Goal: Task Accomplishment & Management: Complete application form

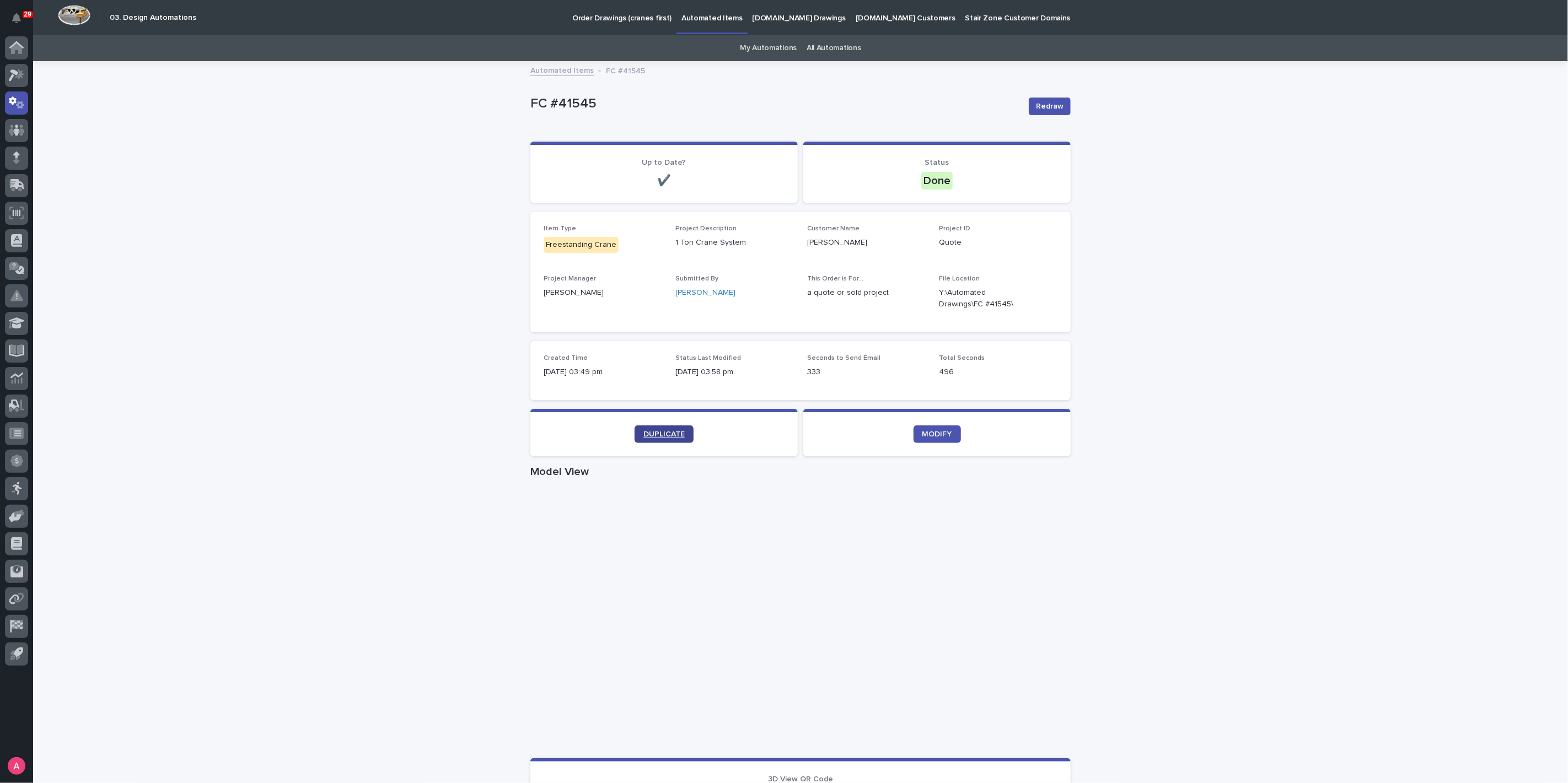
click at [676, 440] on link "DUPLICATE" at bounding box center [663, 434] width 59 height 17
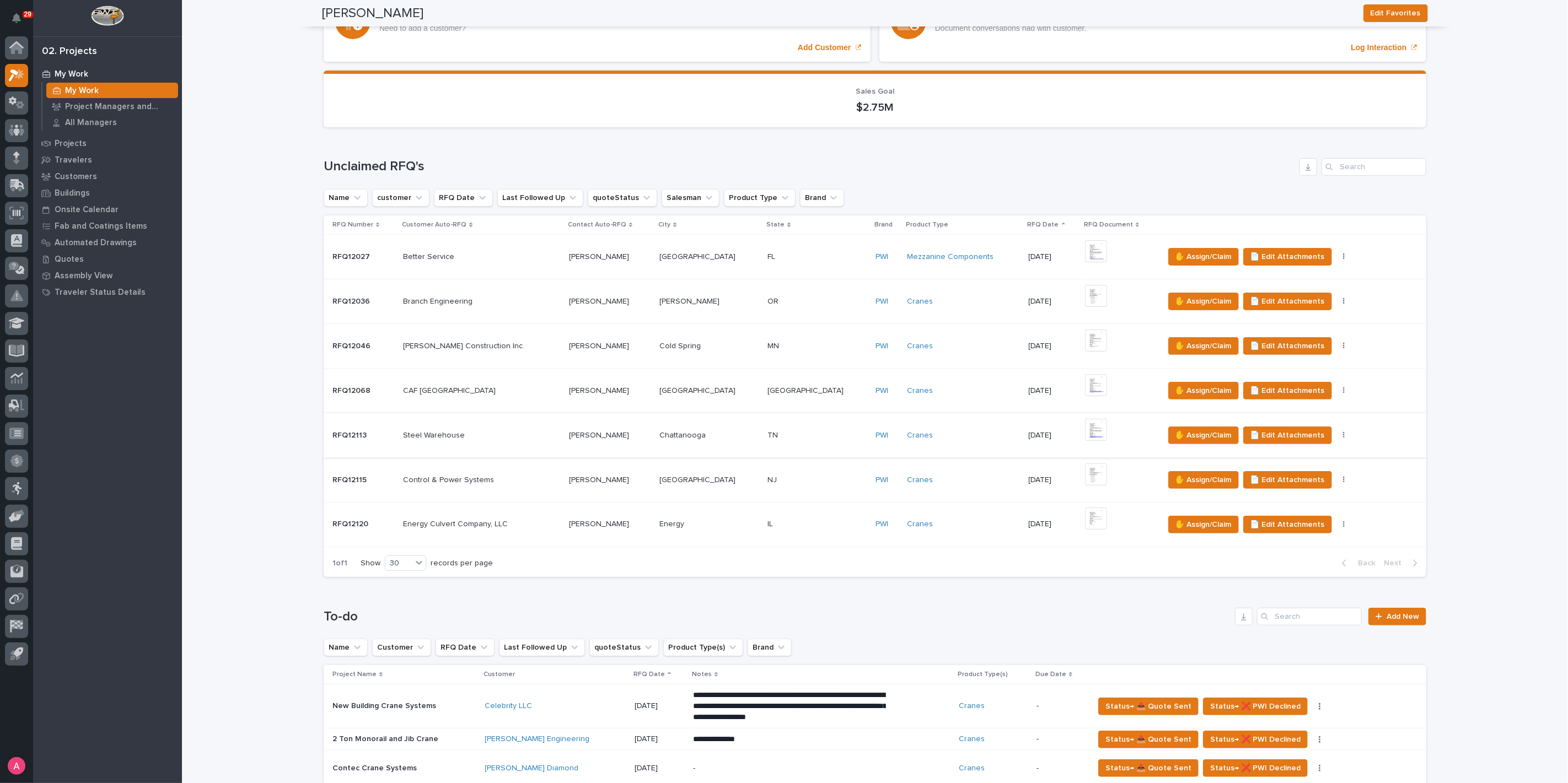
click at [1085, 427] on img at bounding box center [1096, 430] width 22 height 22
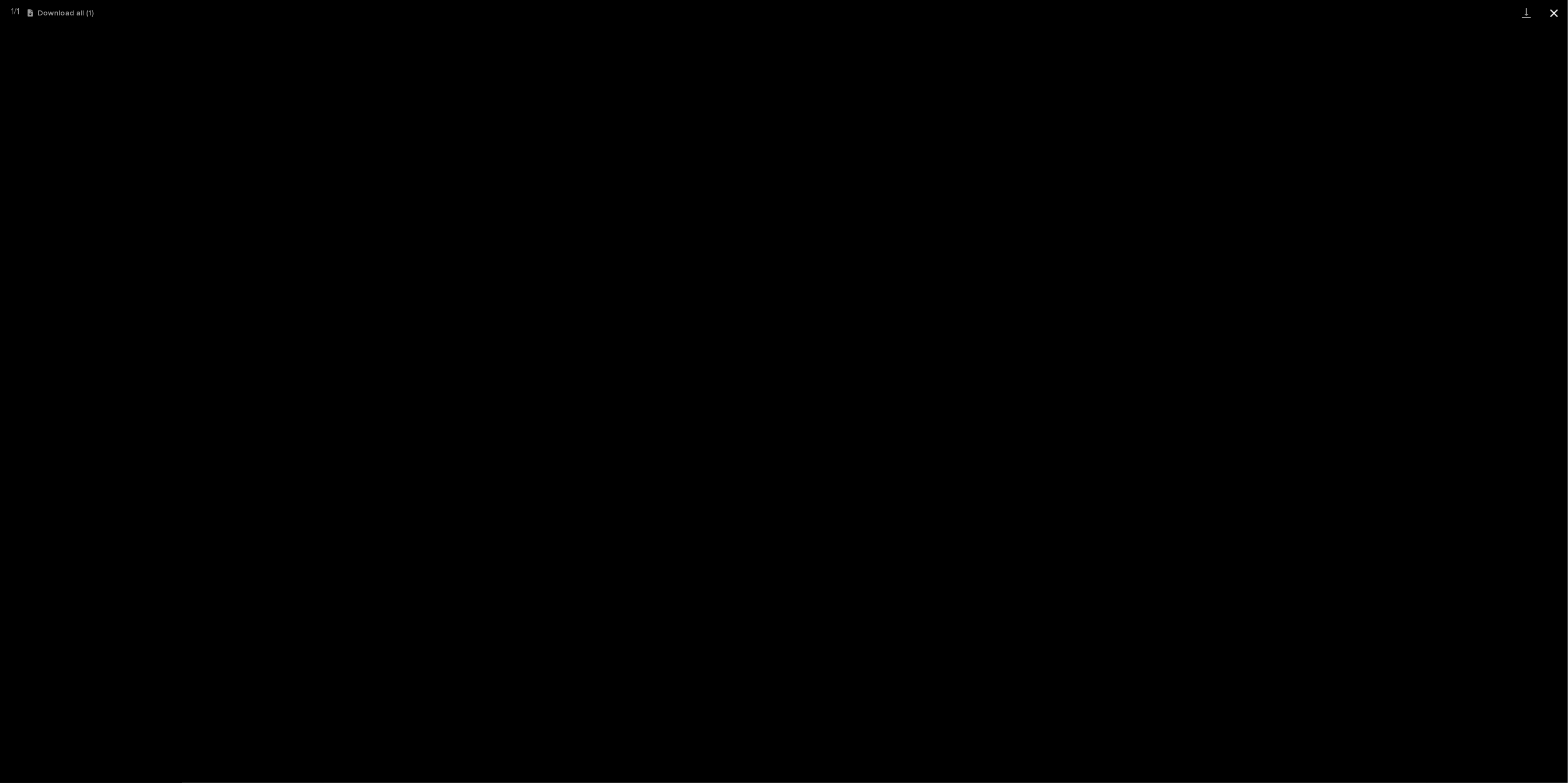
click at [1557, 12] on button "Close gallery" at bounding box center [1554, 13] width 28 height 26
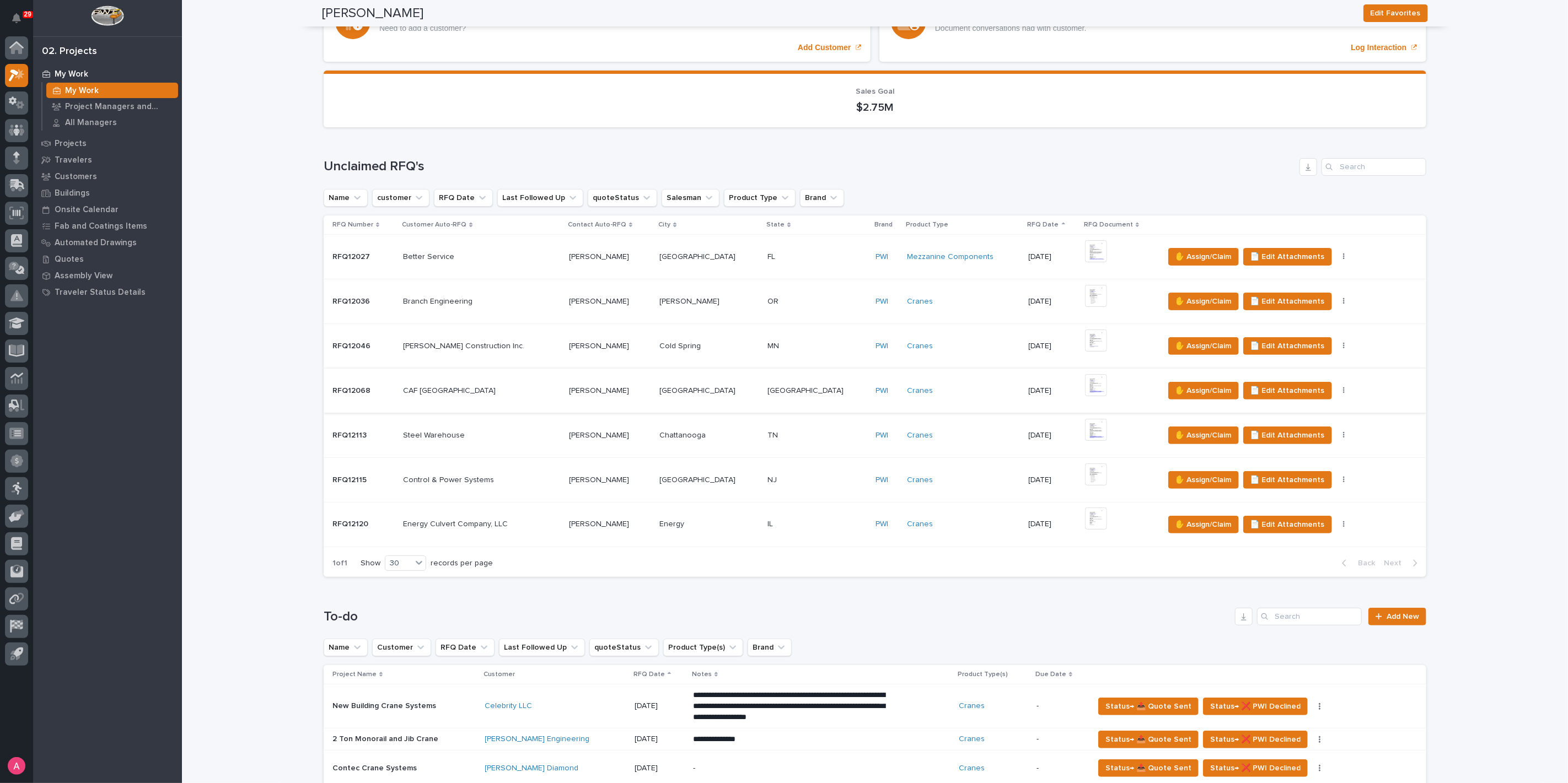
click at [1085, 380] on img at bounding box center [1096, 385] width 22 height 22
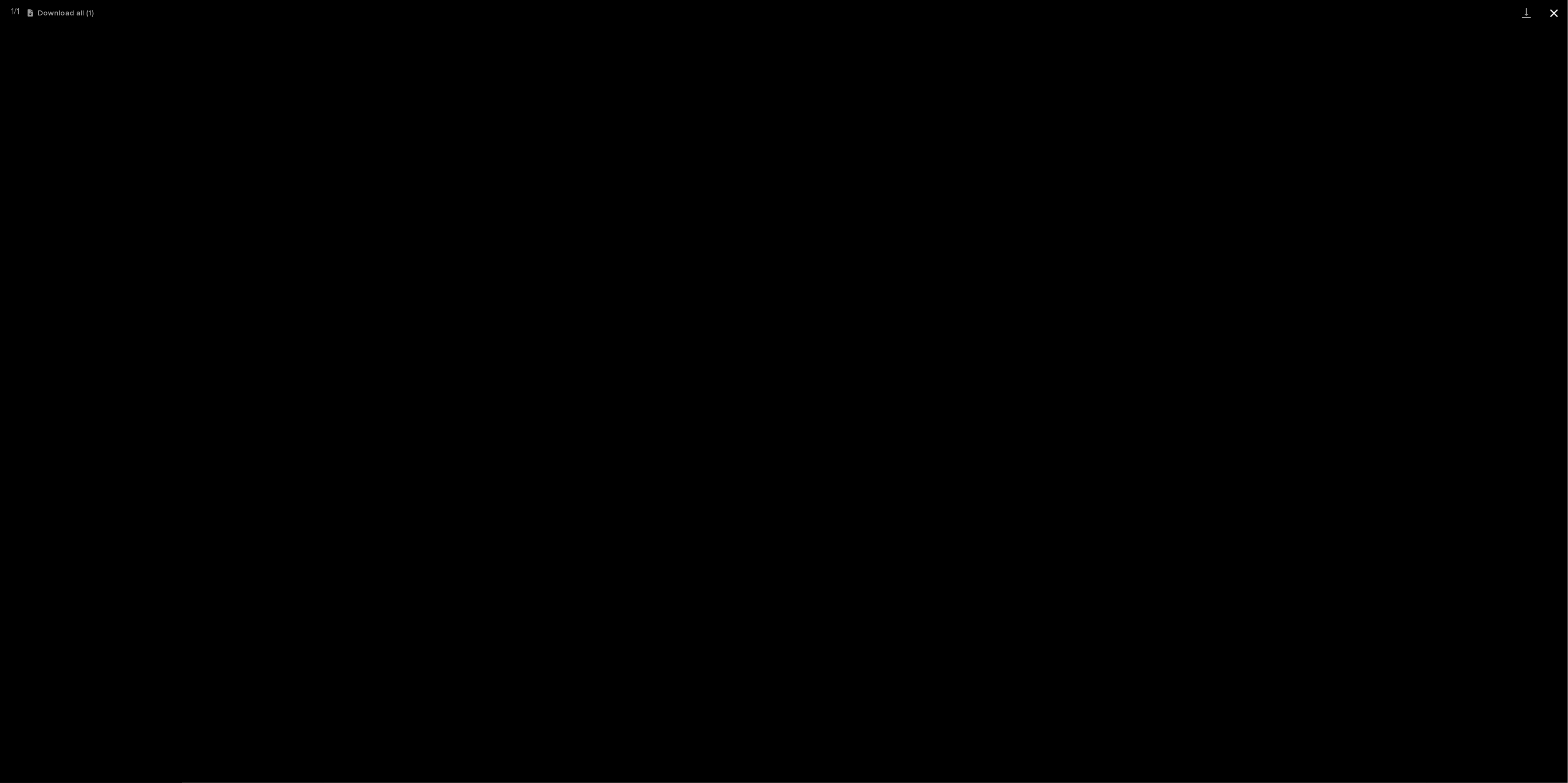
click at [1553, 8] on button "Close gallery" at bounding box center [1554, 13] width 28 height 26
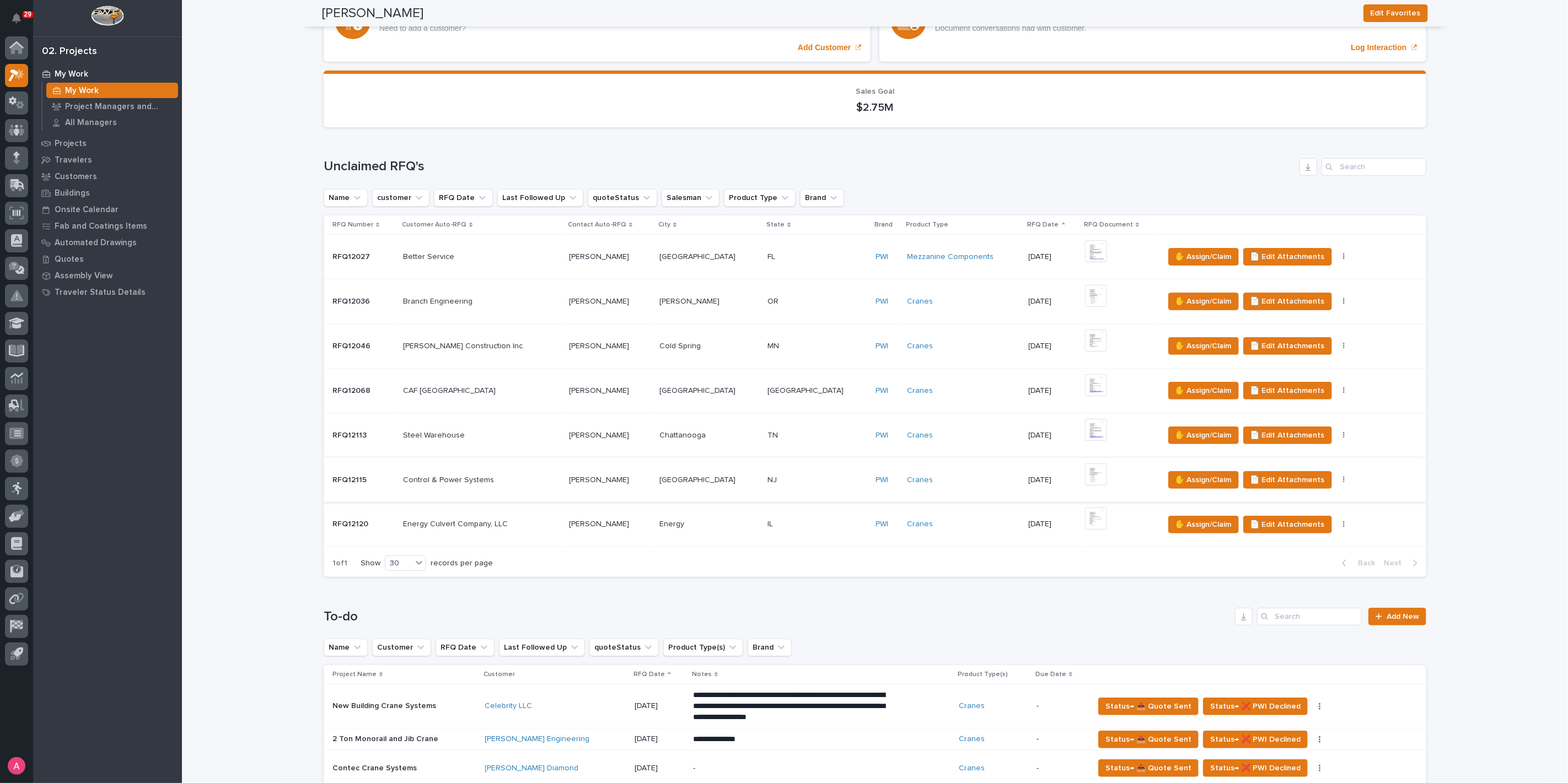
click at [1085, 475] on img at bounding box center [1096, 475] width 22 height 22
click at [1175, 433] on span "✋ Assign/Claim" at bounding box center [1203, 435] width 56 height 13
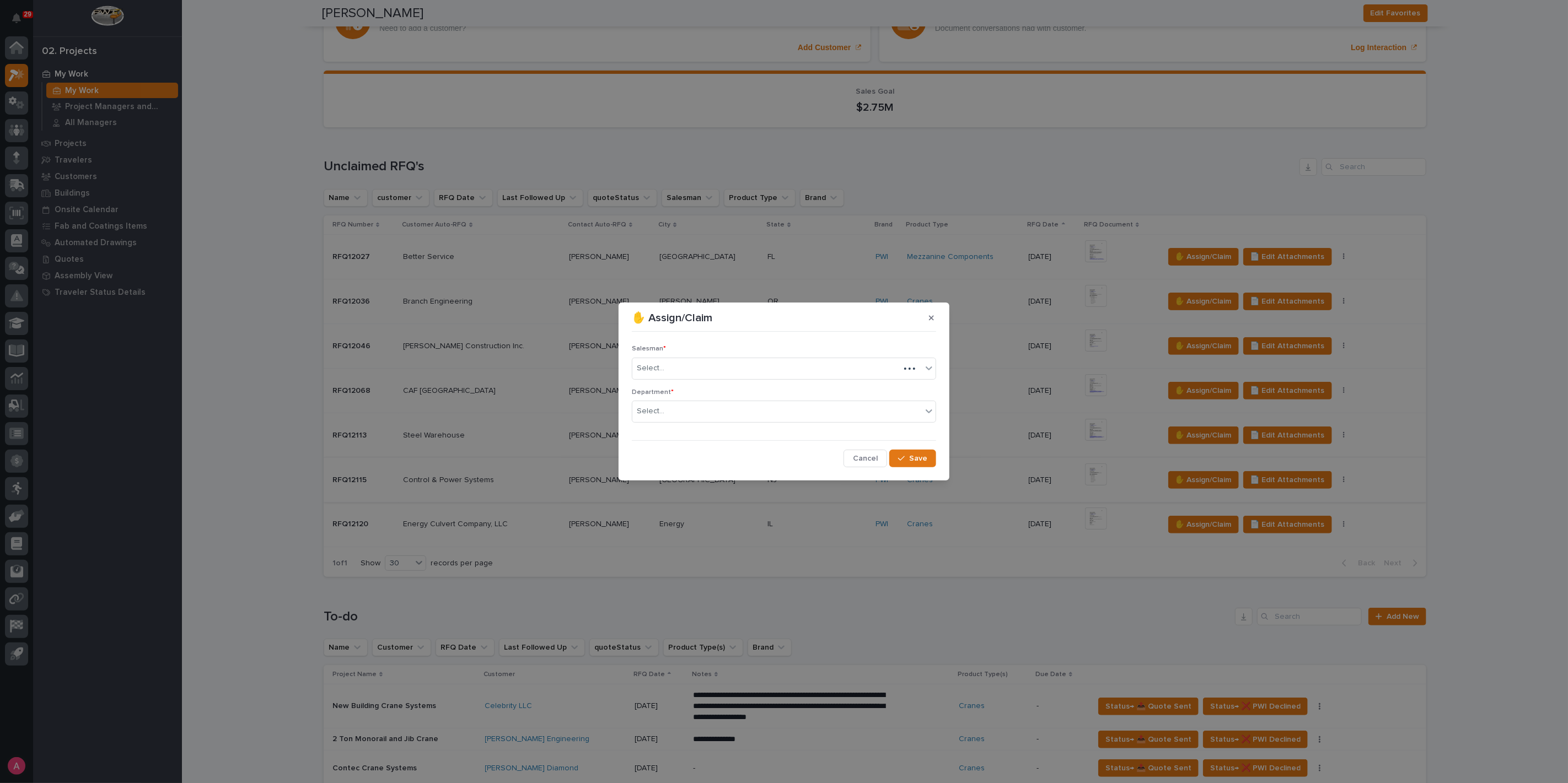
click at [669, 365] on div "Select..." at bounding box center [766, 368] width 267 height 18
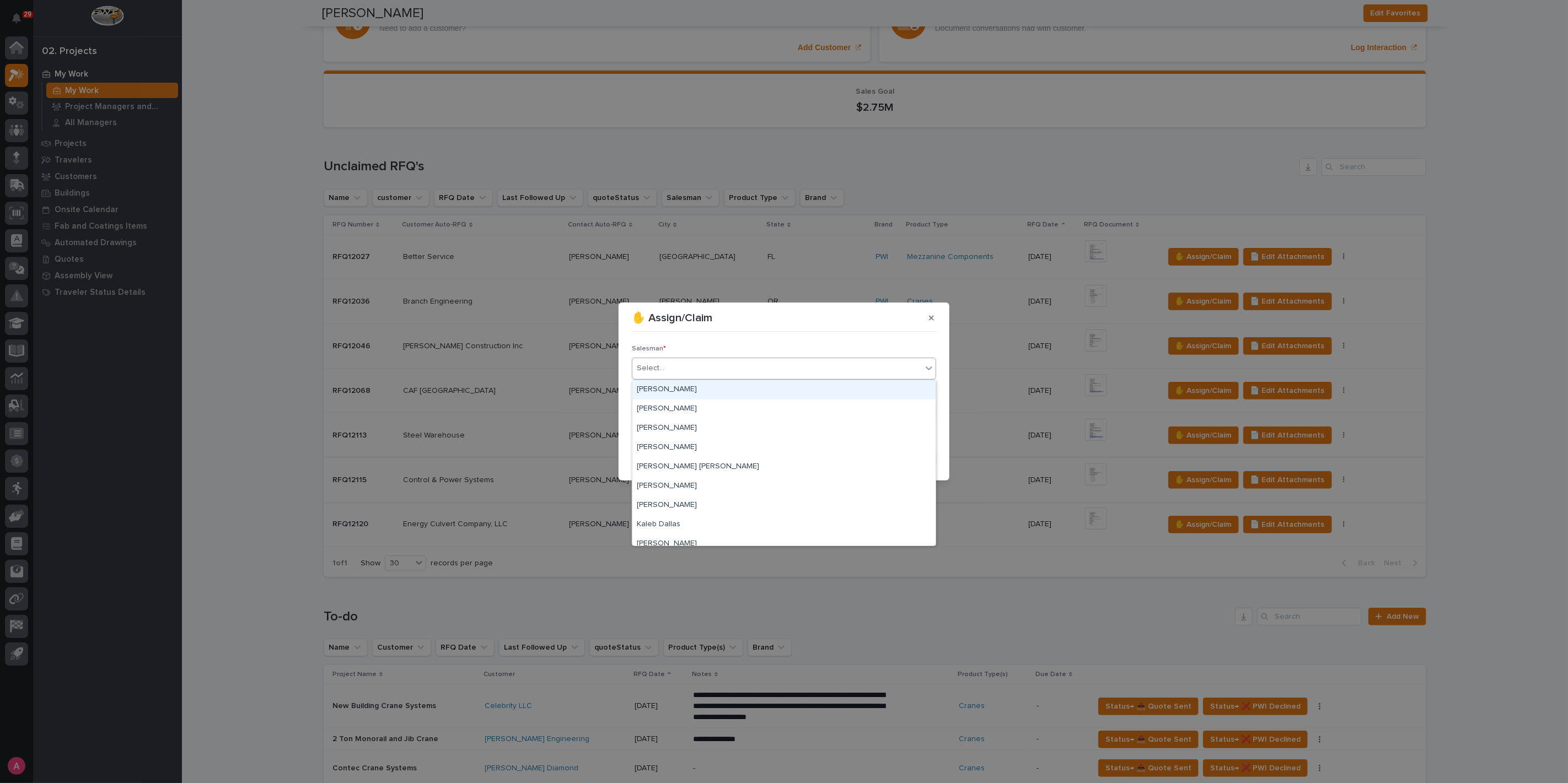
click at [678, 385] on div "[PERSON_NAME]" at bounding box center [784, 390] width 303 height 20
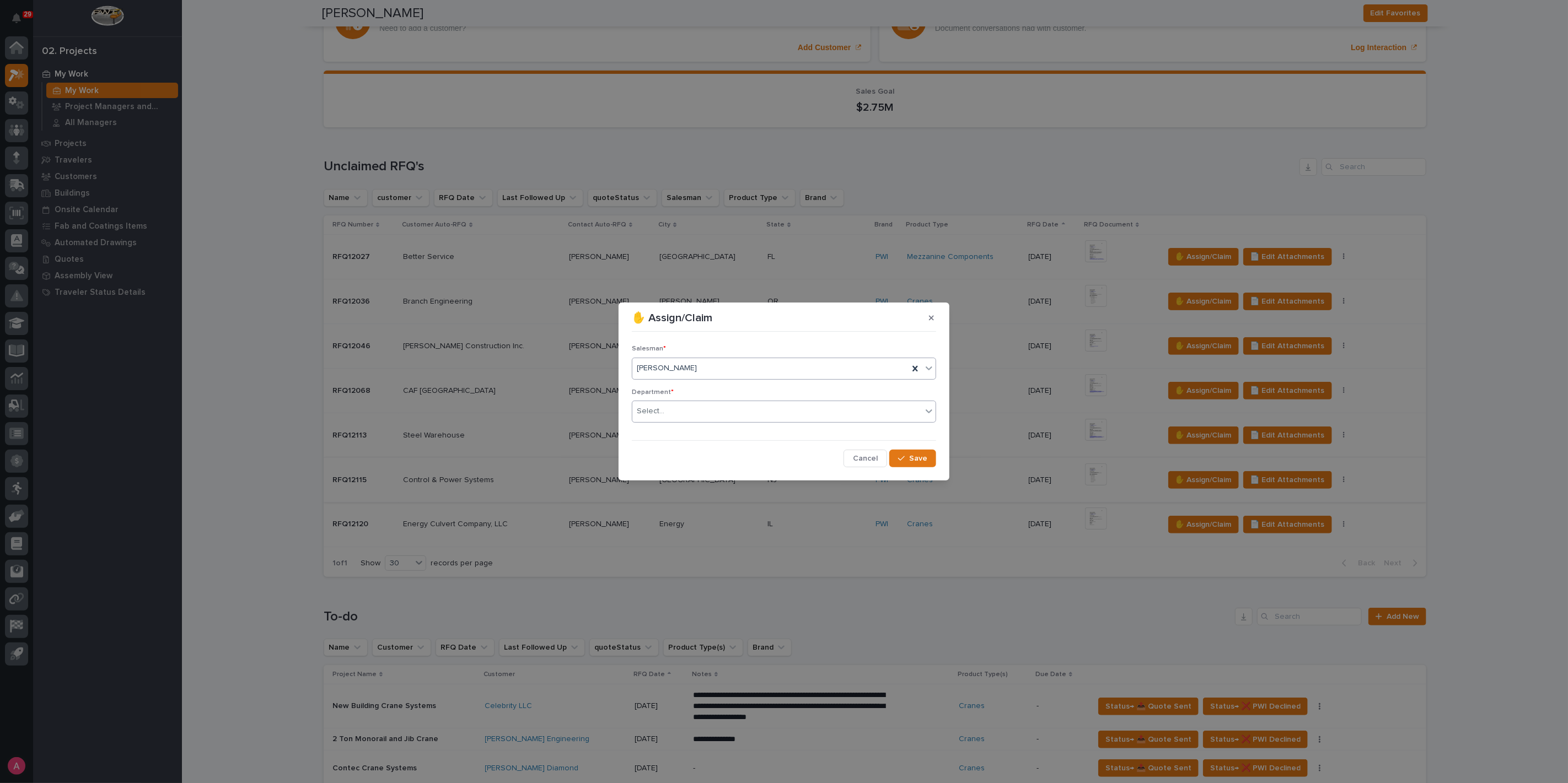
click at [682, 408] on div "Select..." at bounding box center [777, 411] width 290 height 18
click at [679, 427] on span "National Sales" at bounding box center [664, 432] width 56 height 12
click at [902, 459] on icon "button" at bounding box center [901, 459] width 7 height 5
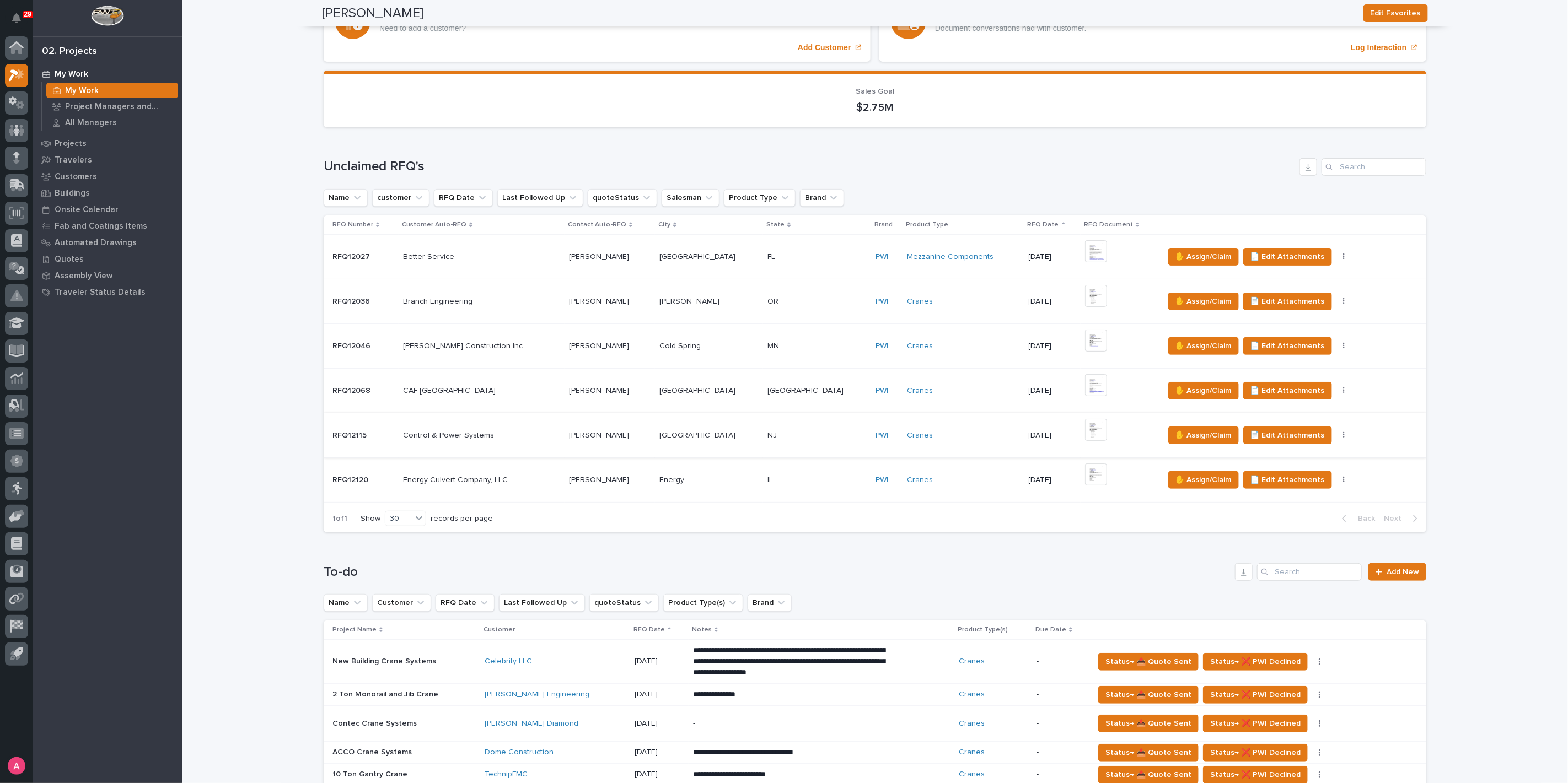
scroll to position [673, 0]
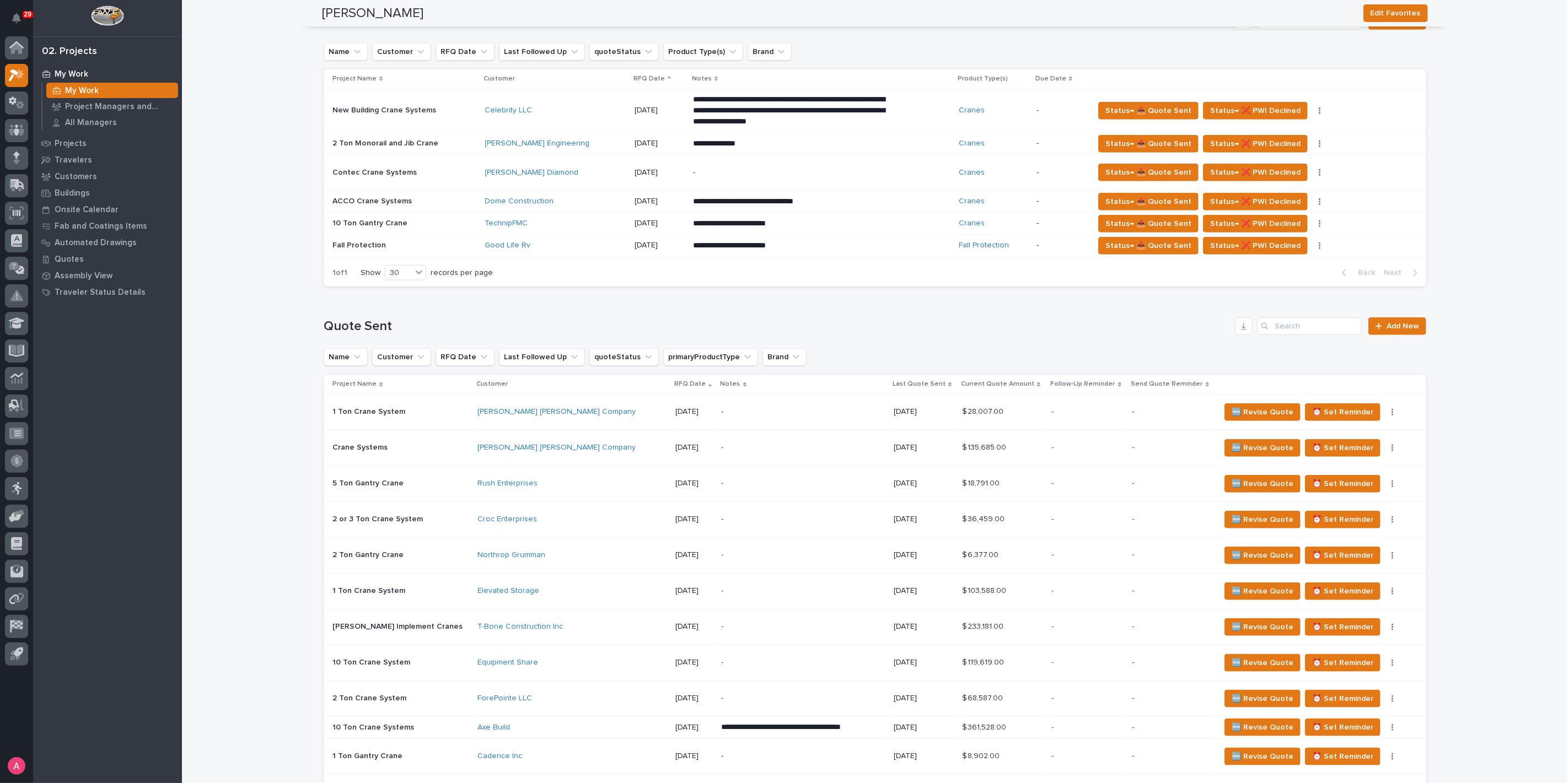
click at [1066, 407] on p "-" at bounding box center [1087, 411] width 72 height 9
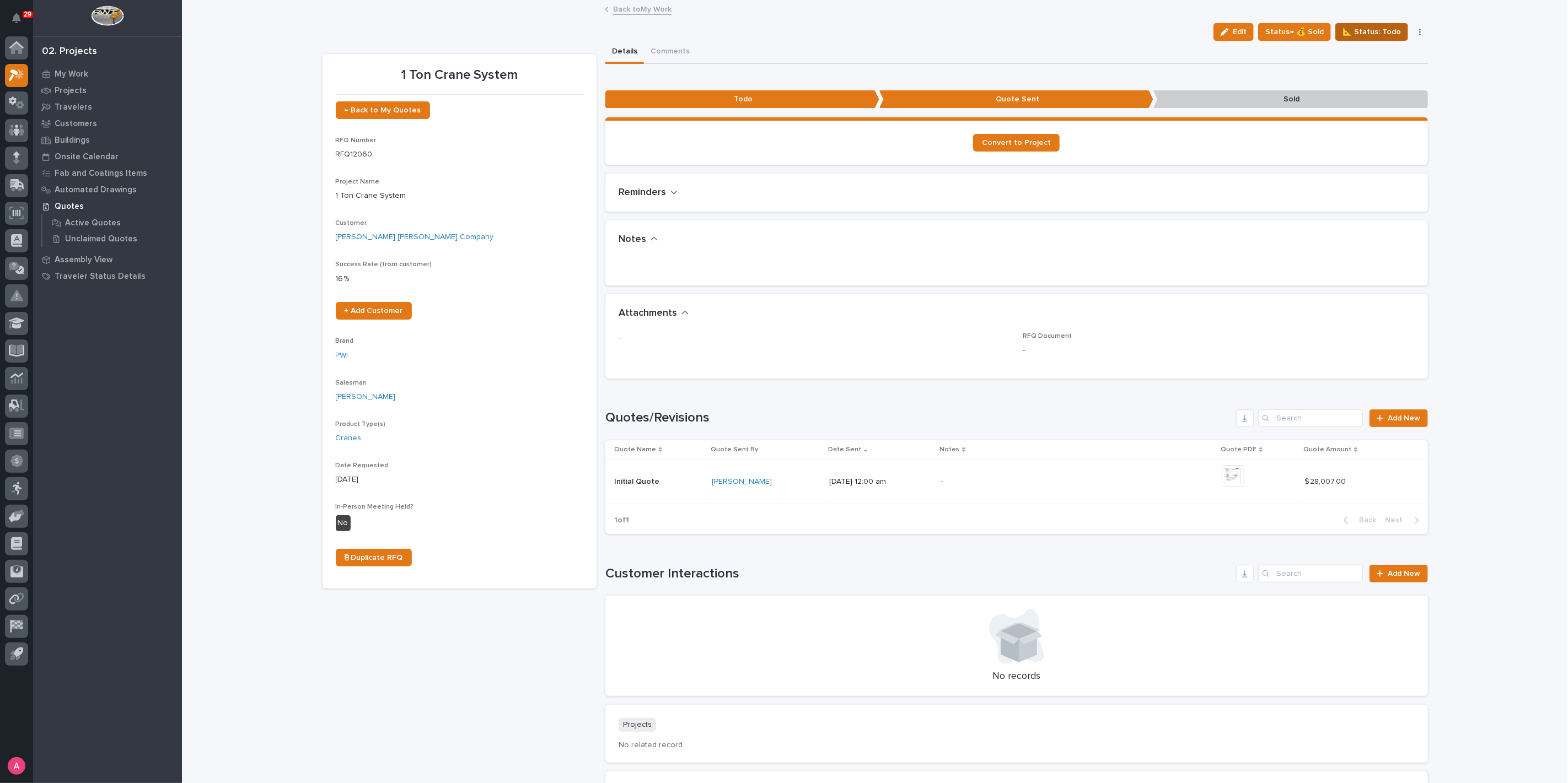
click at [1371, 32] on span "📐 Status: Todo" at bounding box center [1371, 32] width 58 height 13
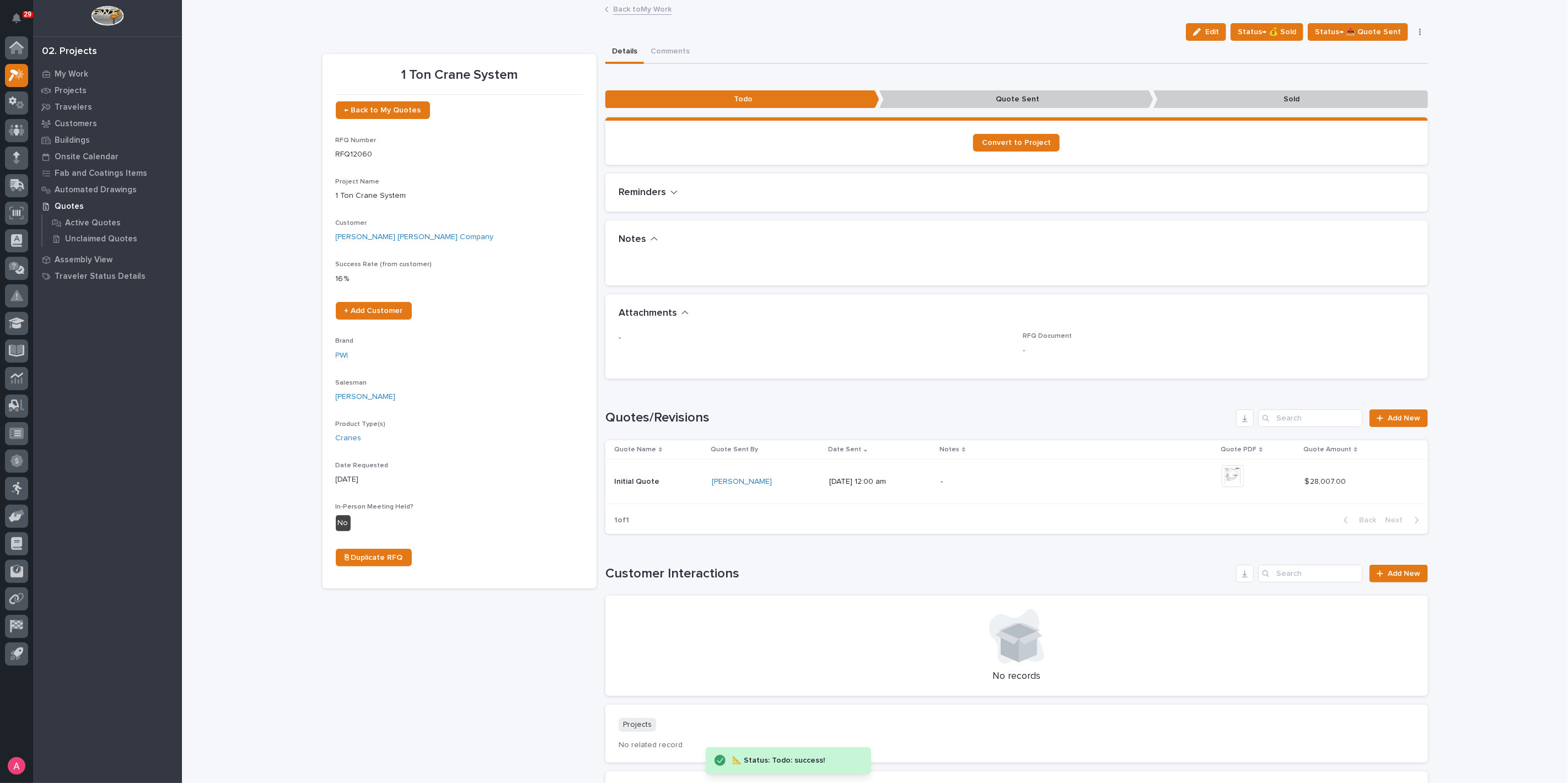
click at [638, 7] on link "Back to My Work" at bounding box center [642, 8] width 58 height 12
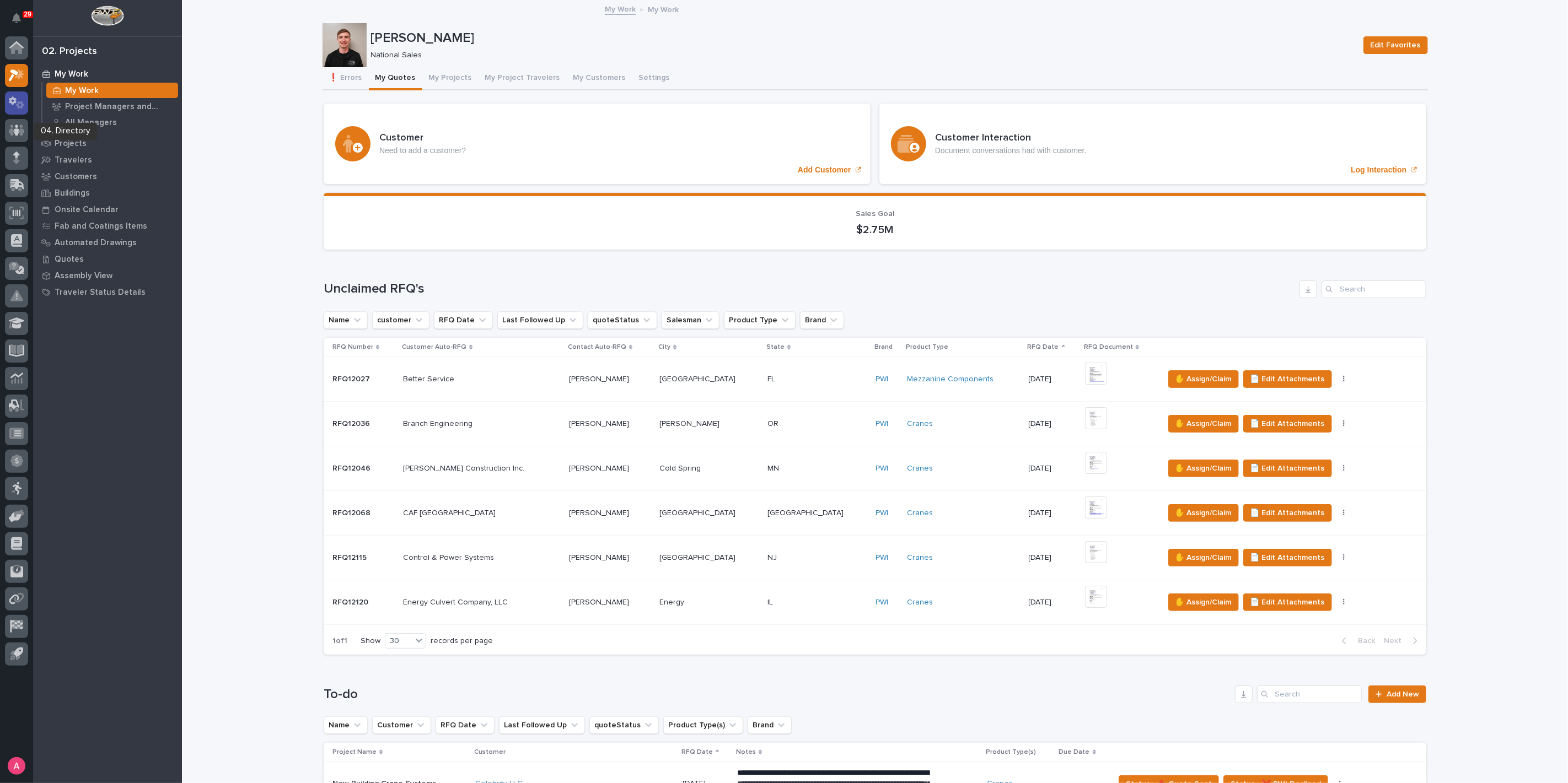
click at [19, 102] on icon at bounding box center [20, 104] width 8 height 8
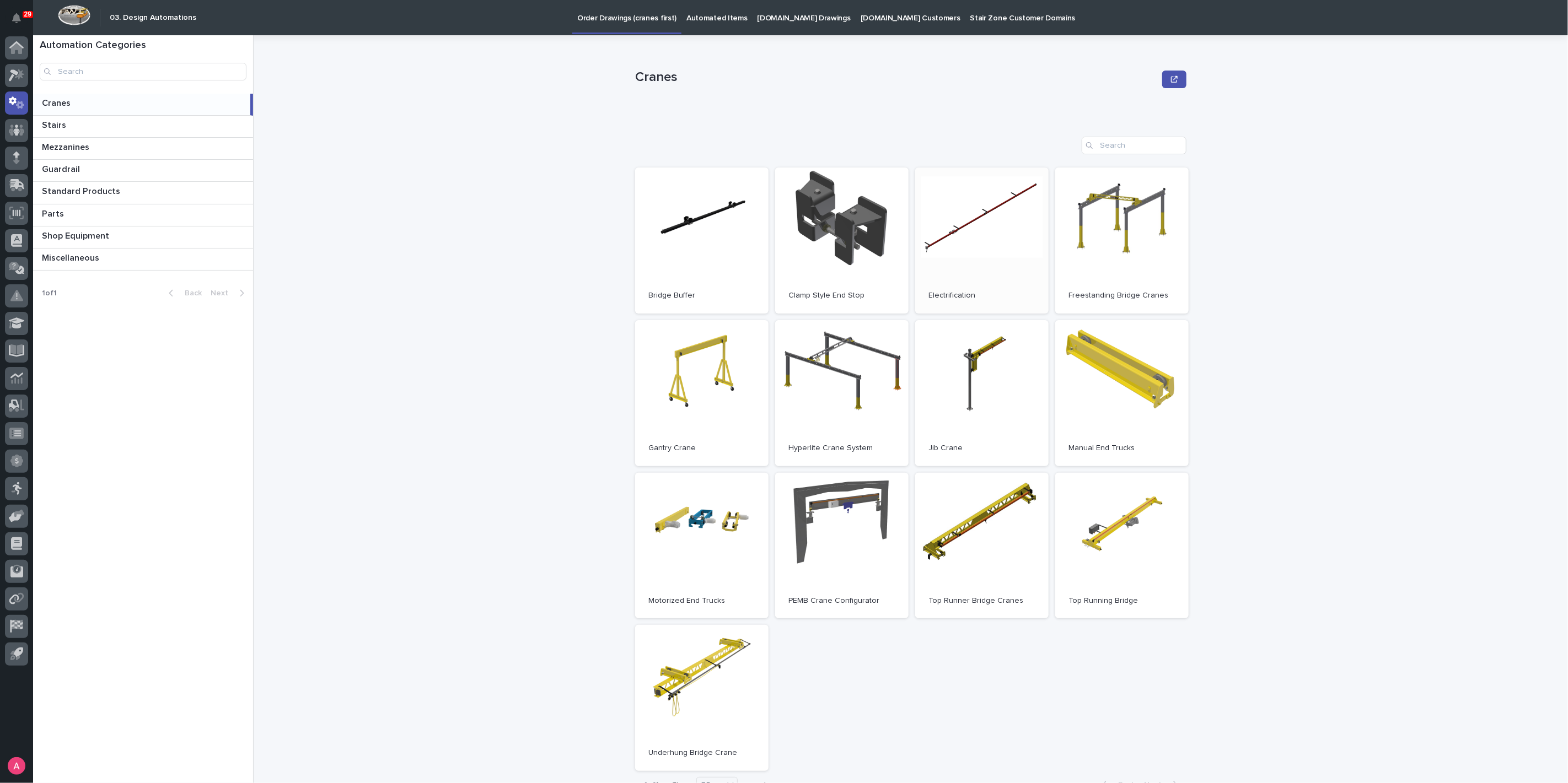
click at [967, 239] on link "Open" at bounding box center [982, 240] width 134 height 146
click at [23, 73] on icon at bounding box center [20, 73] width 9 height 11
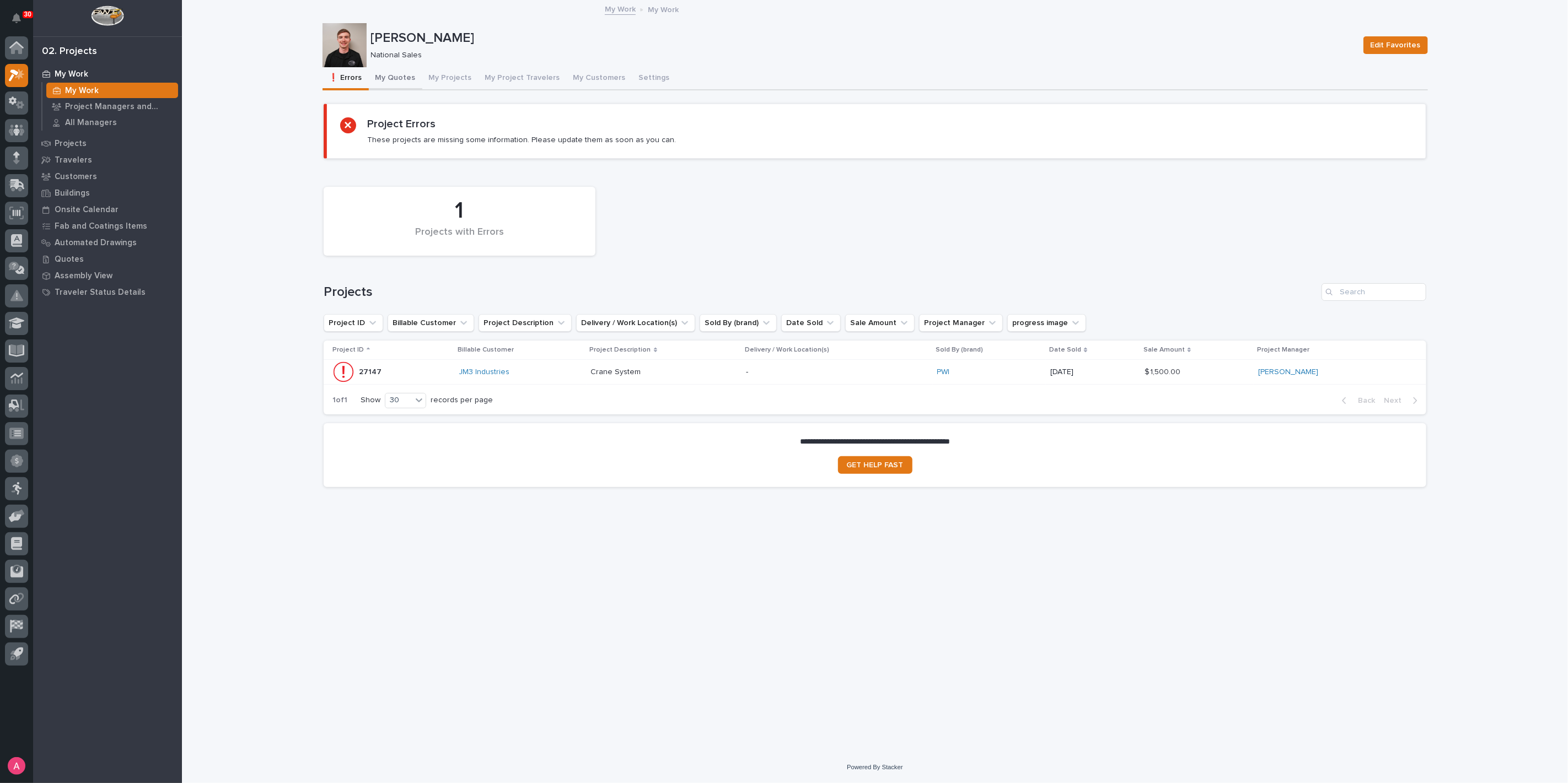
click at [400, 78] on button "My Quotes" at bounding box center [396, 79] width 54 height 23
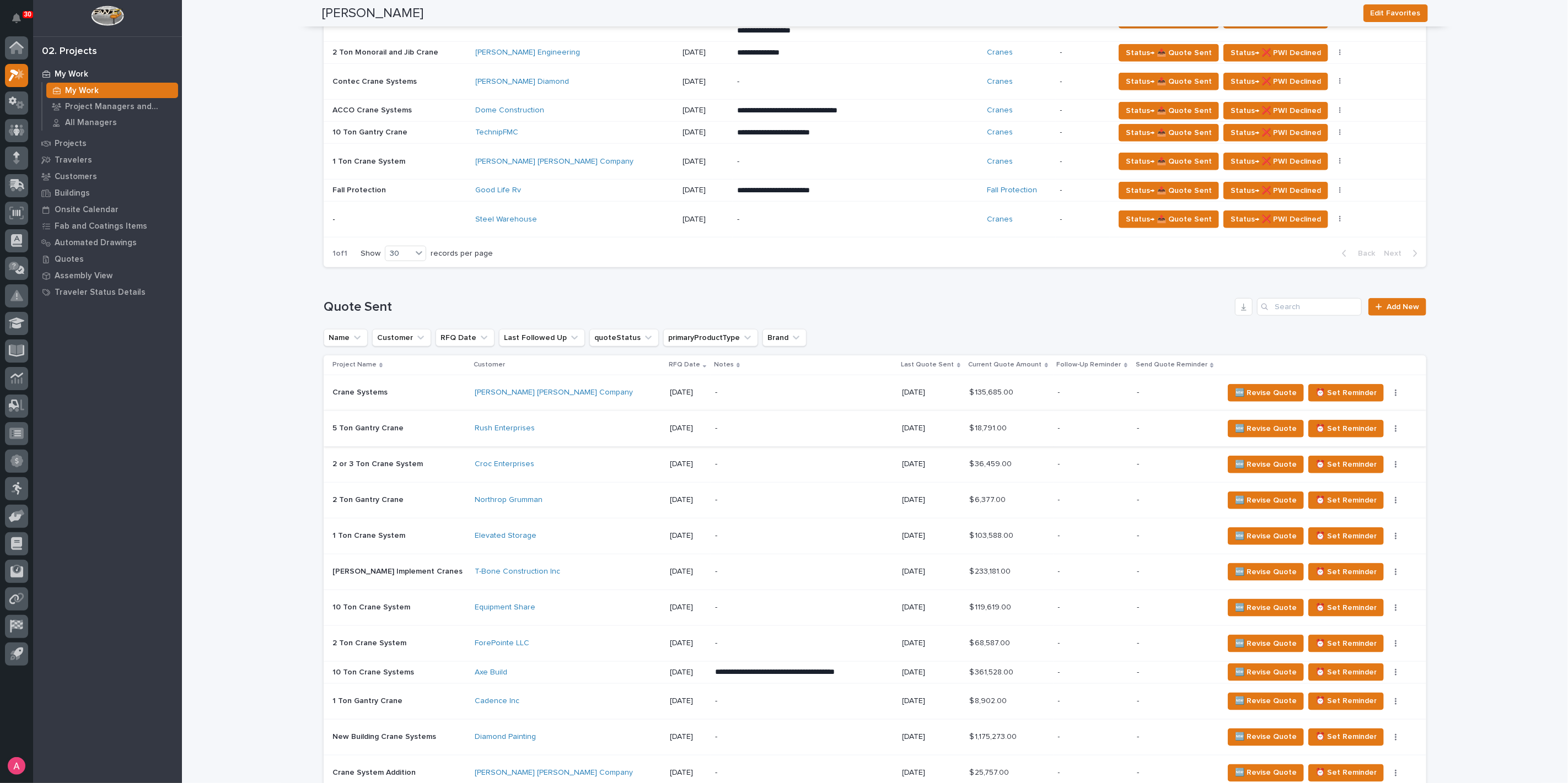
scroll to position [673, 0]
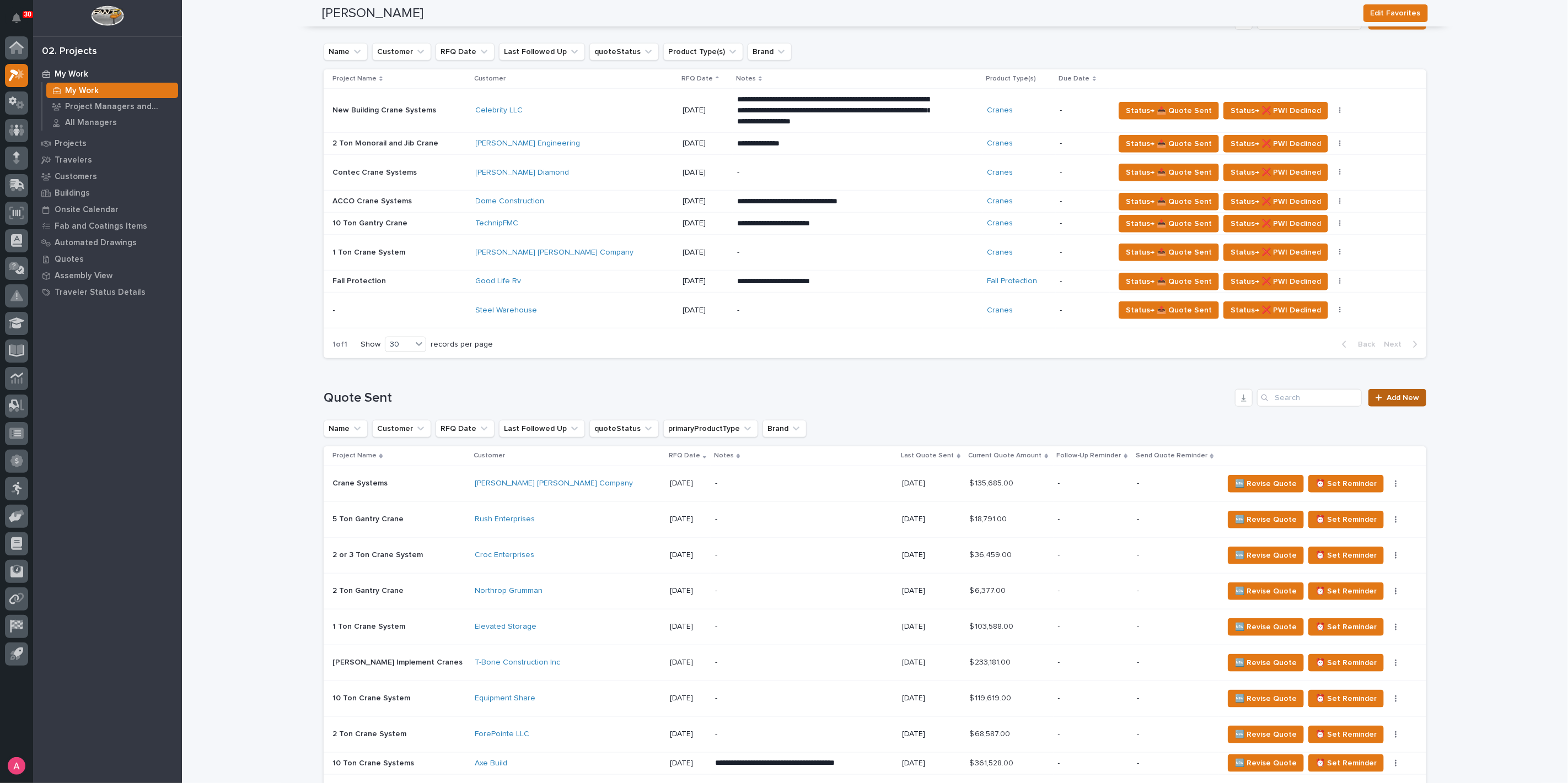
click at [1389, 395] on span "Add New" at bounding box center [1402, 398] width 33 height 8
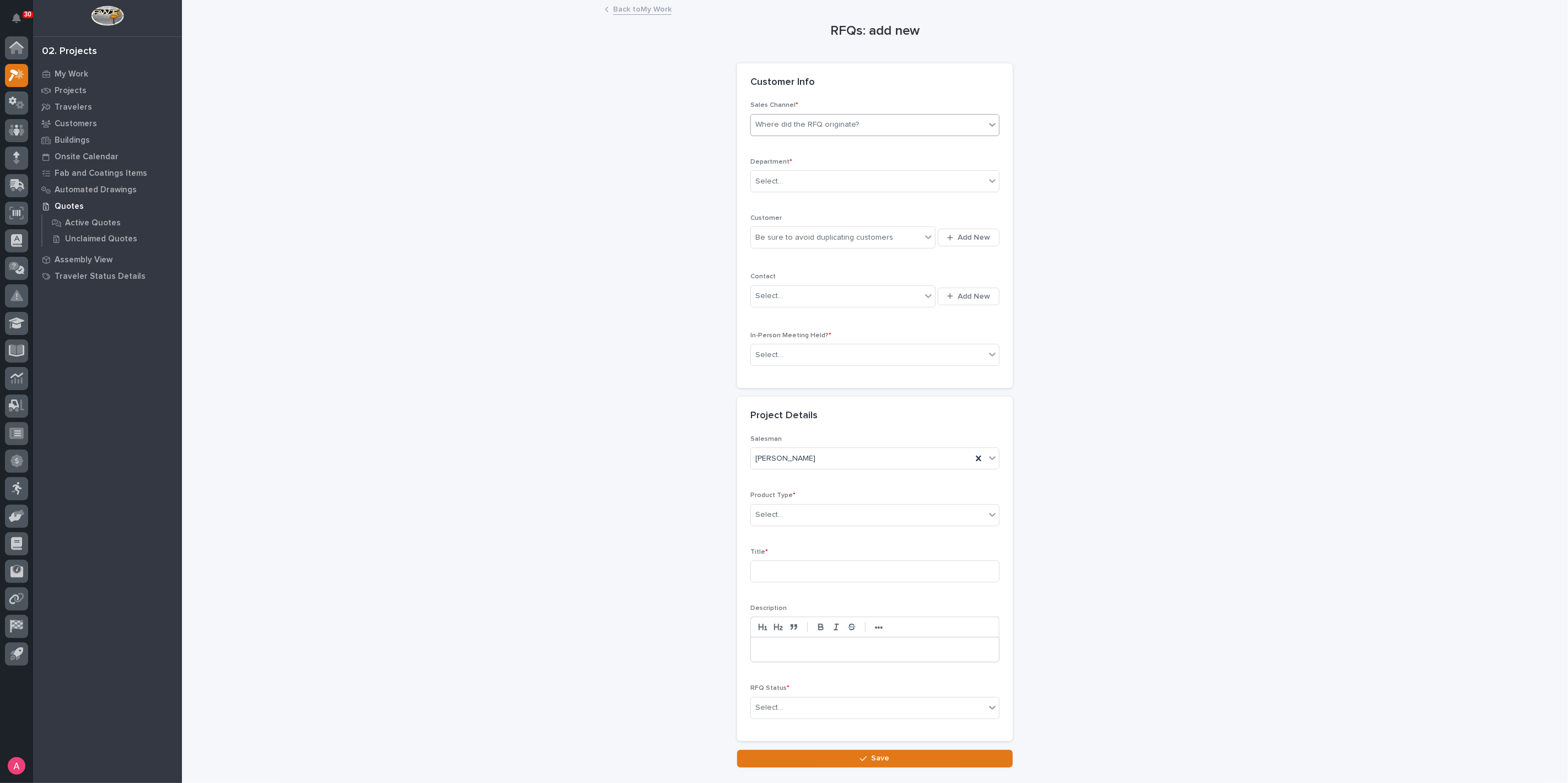
click at [862, 129] on div "Where did the RFQ originate?" at bounding box center [867, 124] width 234 height 18
drag, startPoint x: 845, startPoint y: 157, endPoint x: 844, endPoint y: 150, distance: 7.1
click at [844, 150] on div "Hoist Zone" at bounding box center [870, 146] width 248 height 20
click at [622, 266] on div "RFQs: add new Loading... Saving… Loading... Saving… Loading... Saving… Customer…" at bounding box center [875, 385] width 1106 height 766
click at [775, 198] on div "Department * Select..." at bounding box center [875, 179] width 249 height 43
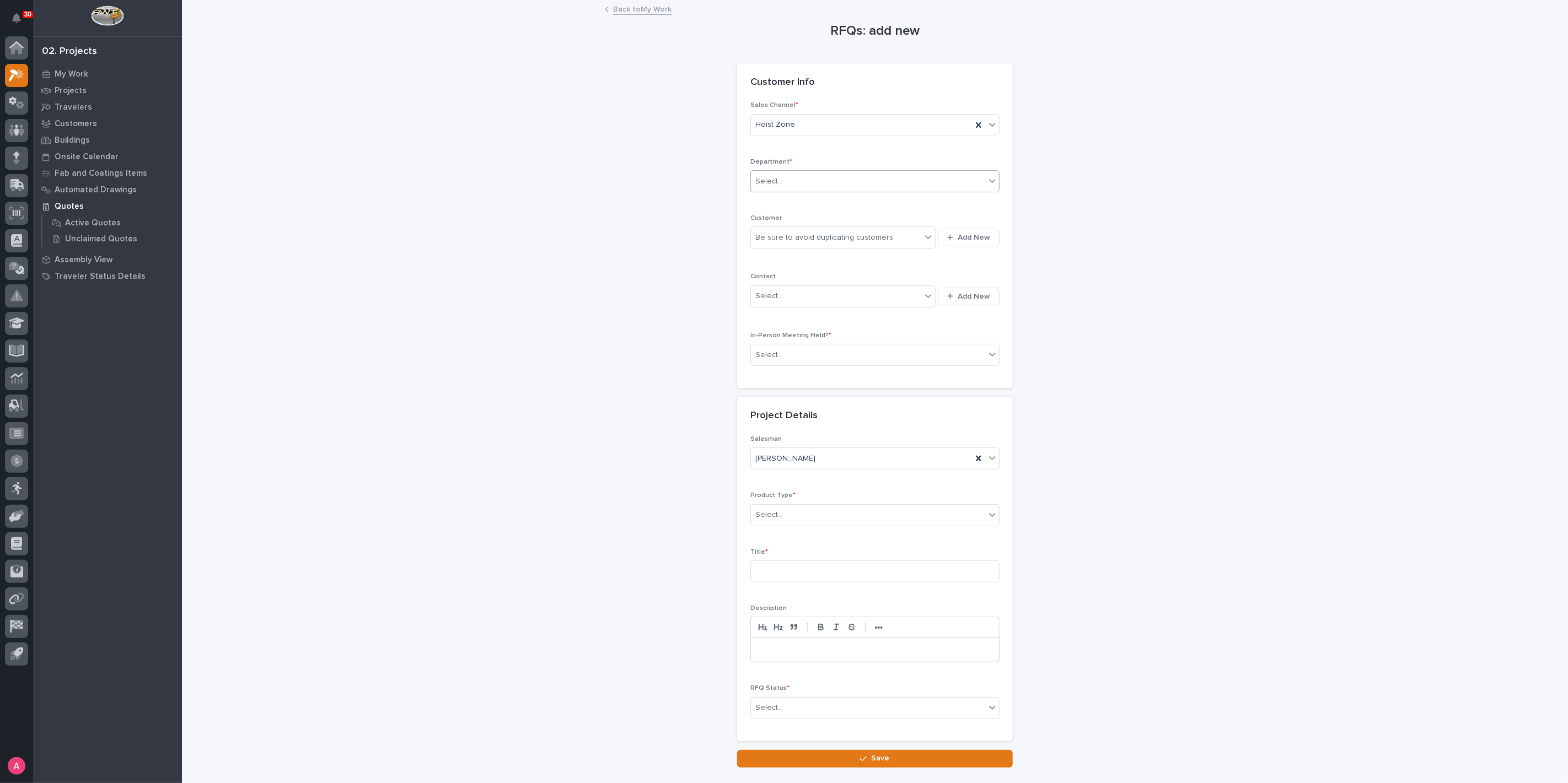
click at [783, 189] on div "Select..." at bounding box center [867, 181] width 234 height 18
click at [773, 202] on span "National Sales" at bounding box center [778, 201] width 56 height 12
click at [656, 265] on div "RFQs: add new Loading... Saving… Loading... Saving… Loading... Saving… Customer…" at bounding box center [875, 385] width 1106 height 766
click at [978, 128] on icon at bounding box center [978, 125] width 11 height 11
click at [944, 119] on div "Where did the RFQ originate?" at bounding box center [867, 124] width 234 height 18
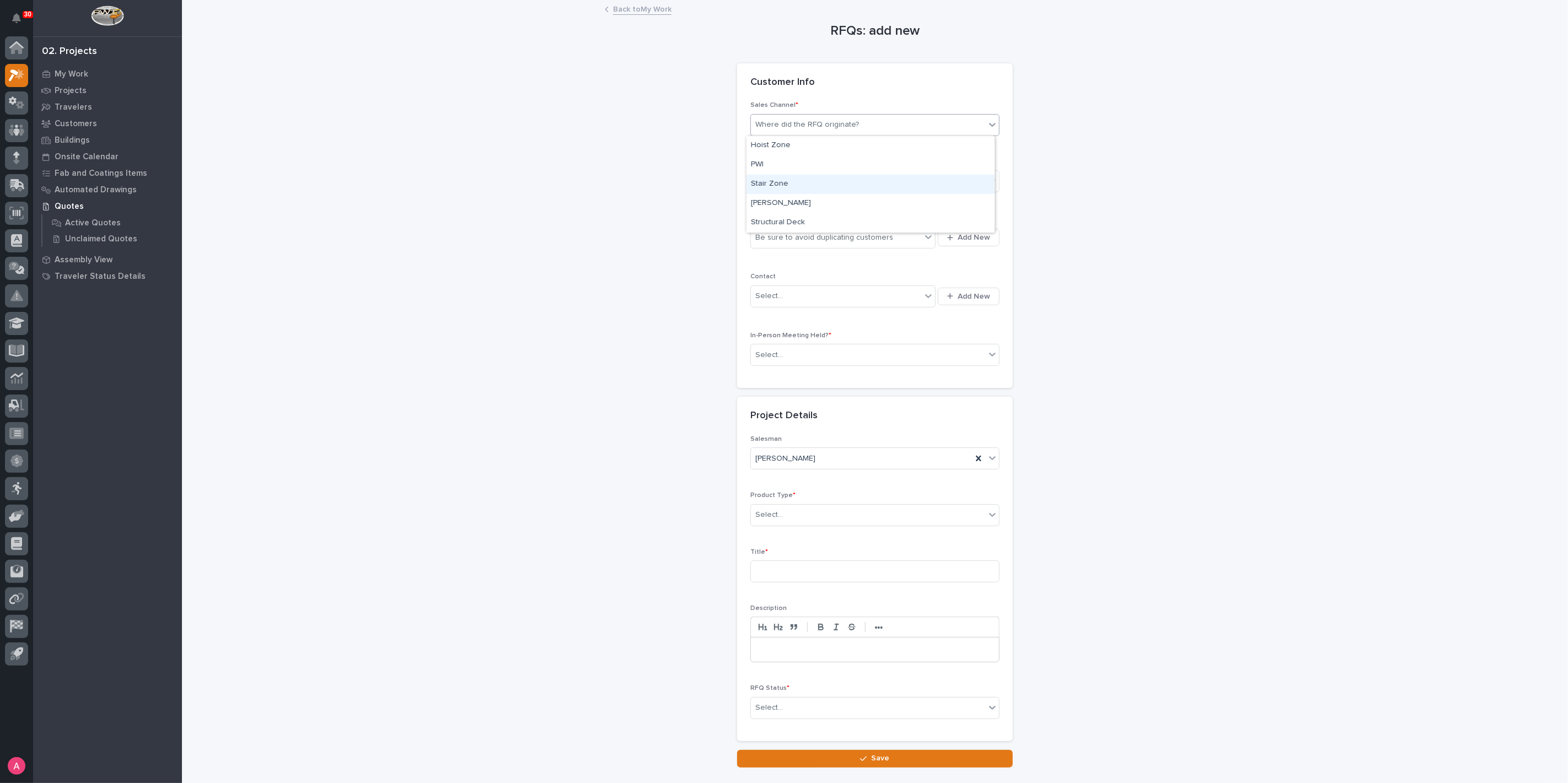
click at [668, 197] on div "RFQs: add new Loading... Saving… Loading... Saving… Loading... Saving… Customer…" at bounding box center [875, 385] width 1106 height 766
click at [862, 127] on div "Where did the RFQ originate?" at bounding box center [867, 124] width 234 height 18
click at [824, 169] on div "PWI" at bounding box center [870, 165] width 248 height 20
click at [838, 242] on div "Be sure to avoid duplicating customers" at bounding box center [836, 237] width 171 height 18
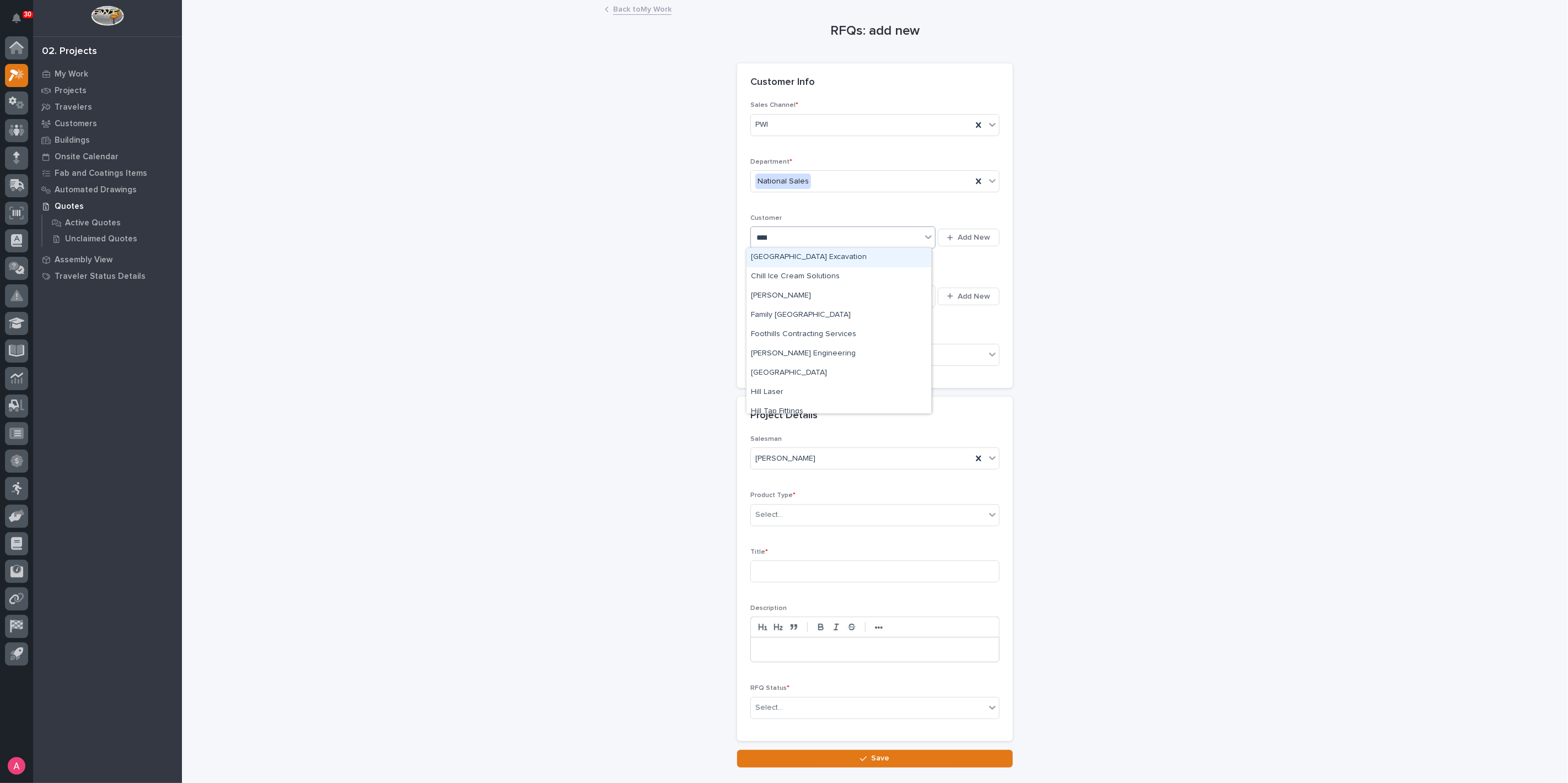
type input "*****"
click at [830, 257] on div "Hillcrest Trailers LLC" at bounding box center [838, 258] width 184 height 20
click at [844, 291] on div "Select..." at bounding box center [836, 296] width 171 height 18
type input "********"
click at [828, 346] on div "Select..." at bounding box center [867, 355] width 234 height 18
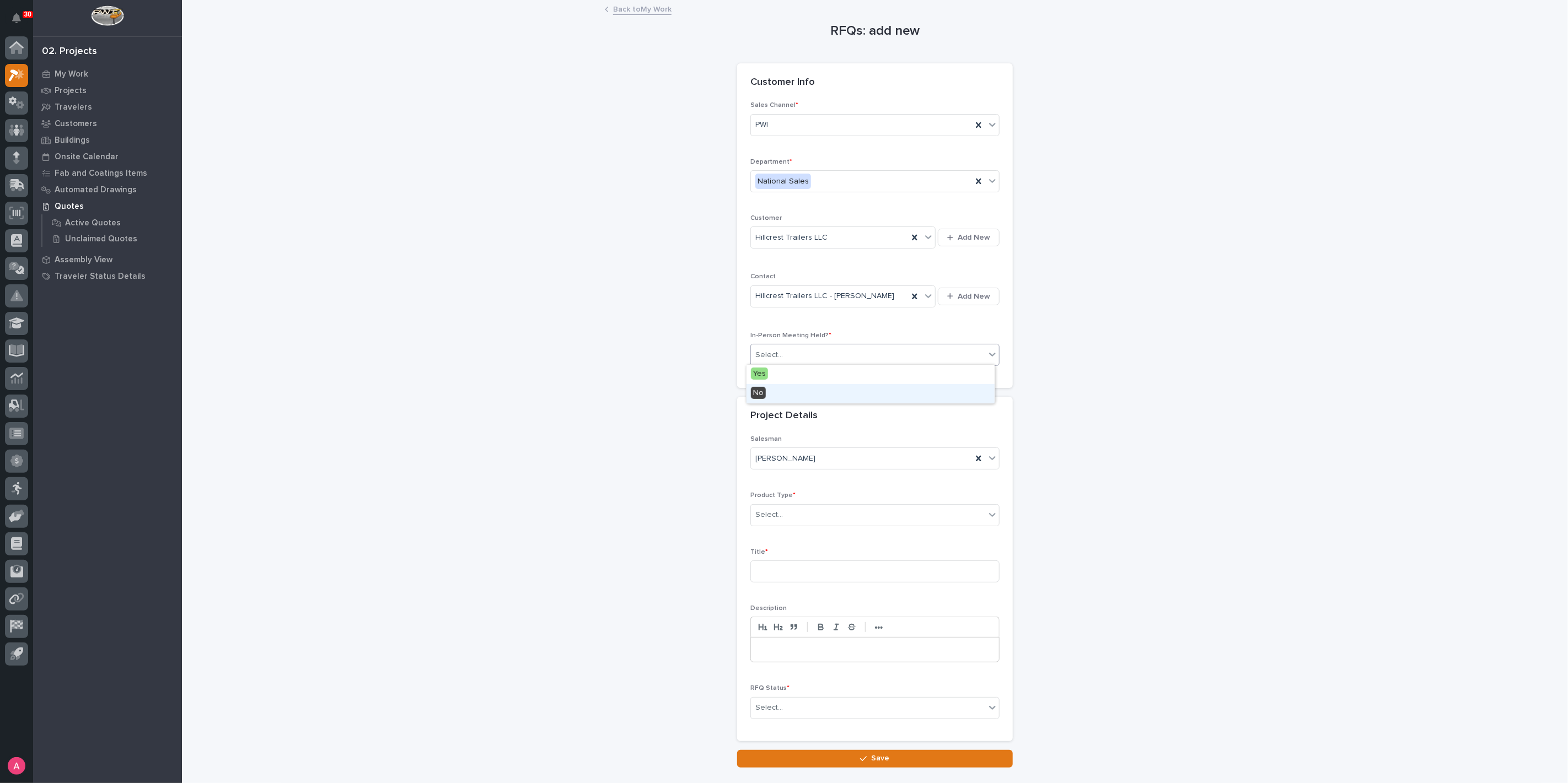
click at [814, 398] on div "No" at bounding box center [870, 393] width 248 height 20
click at [809, 510] on div "Select..." at bounding box center [867, 515] width 234 height 18
click at [801, 532] on div "Crane Accessories" at bounding box center [870, 533] width 248 height 20
click at [799, 565] on input at bounding box center [875, 571] width 249 height 22
type input "Hoists and Electrification"
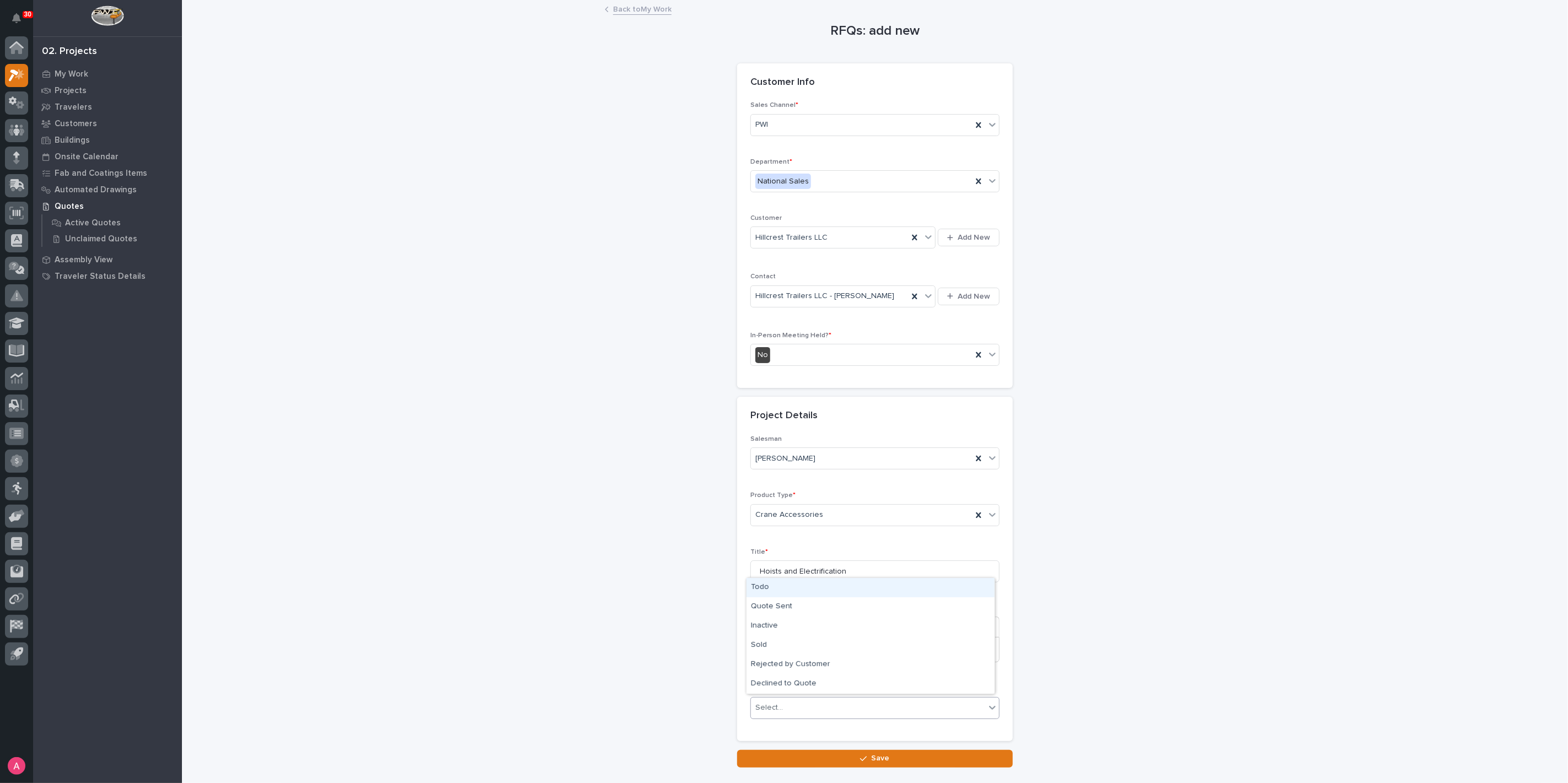
click at [811, 700] on div "Select..." at bounding box center [867, 708] width 234 height 18
click at [780, 610] on div "Quote Sent" at bounding box center [870, 607] width 248 height 20
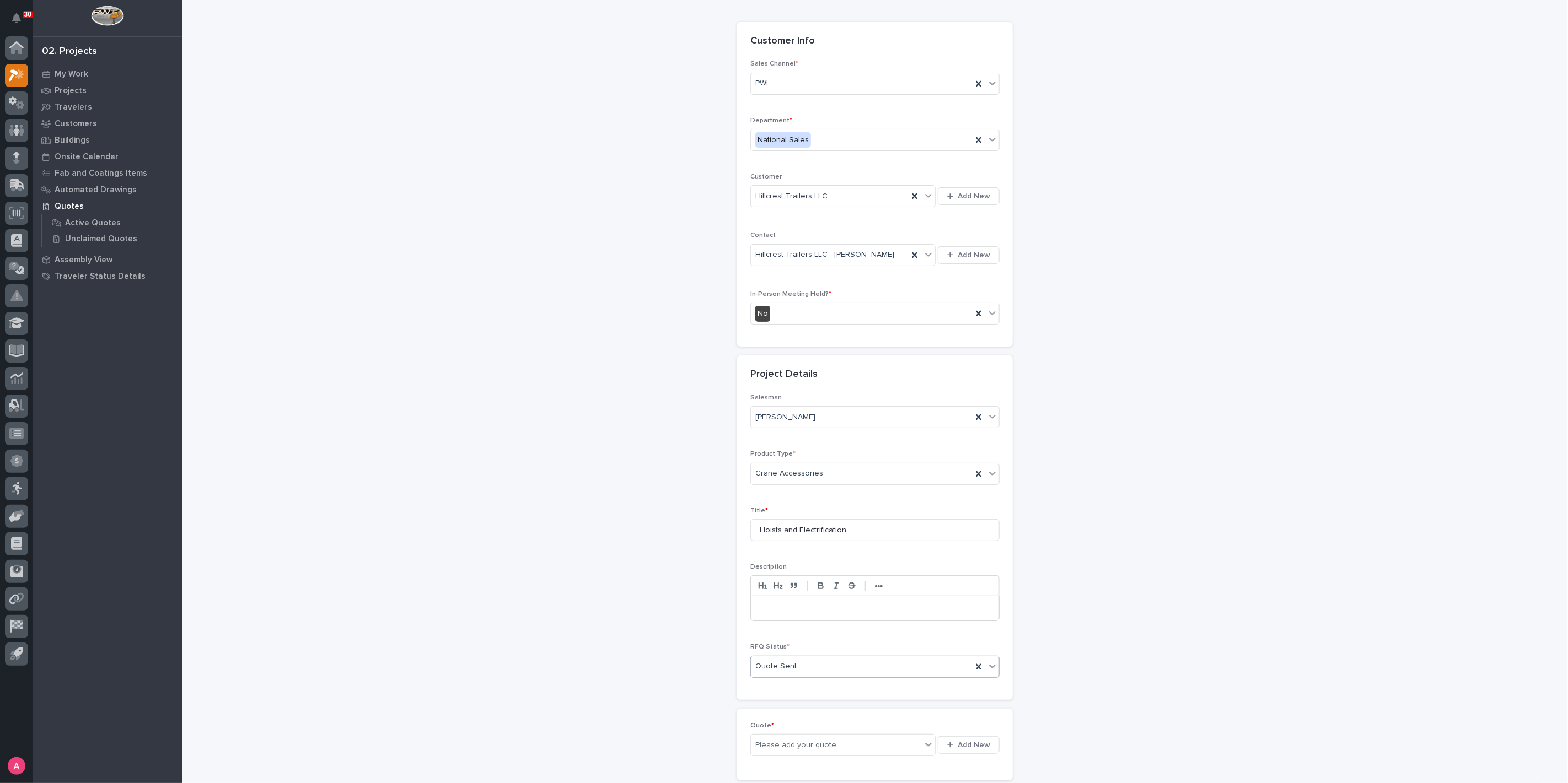
scroll to position [137, 0]
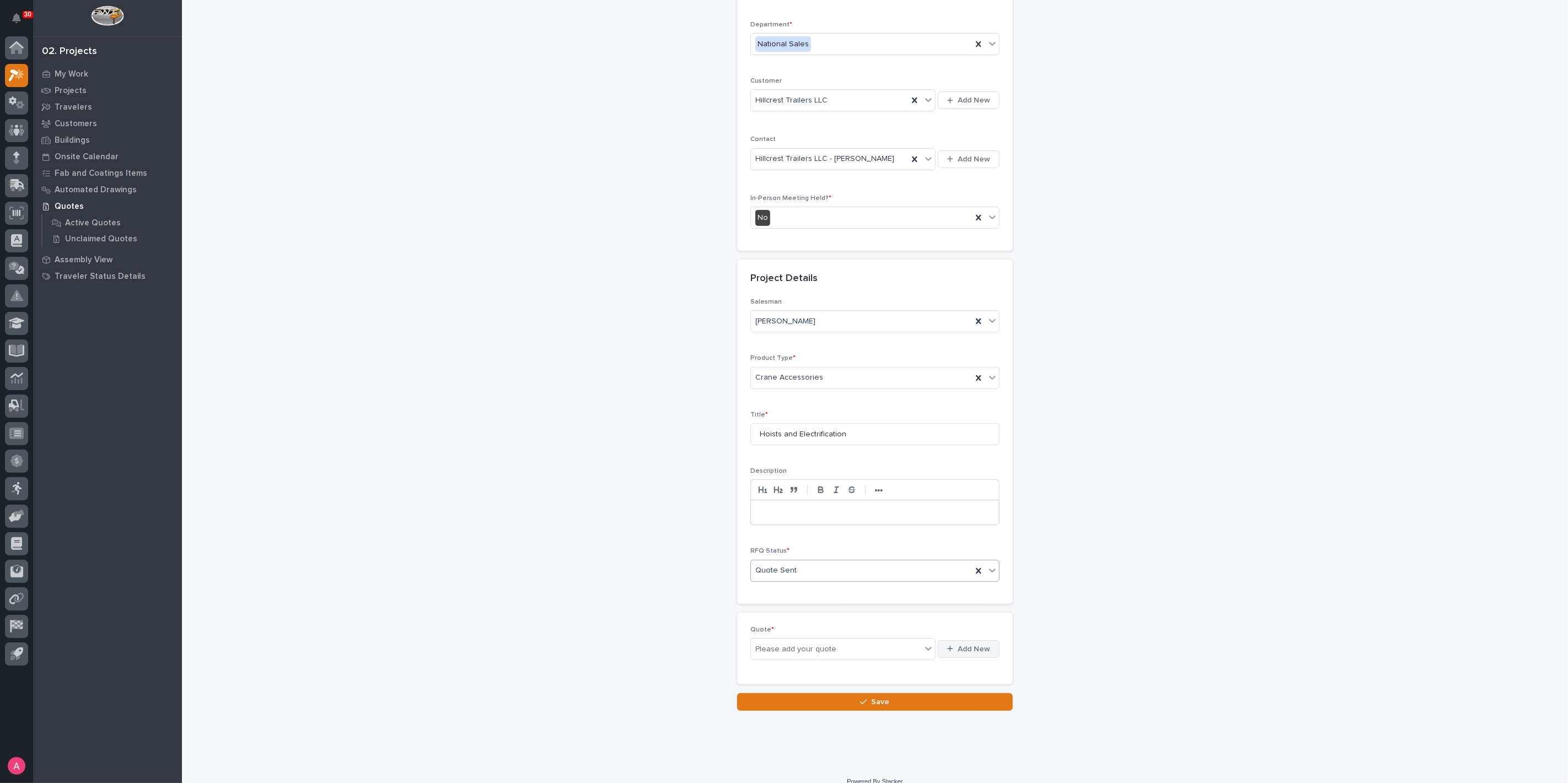
click at [975, 644] on span "Add New" at bounding box center [973, 649] width 33 height 10
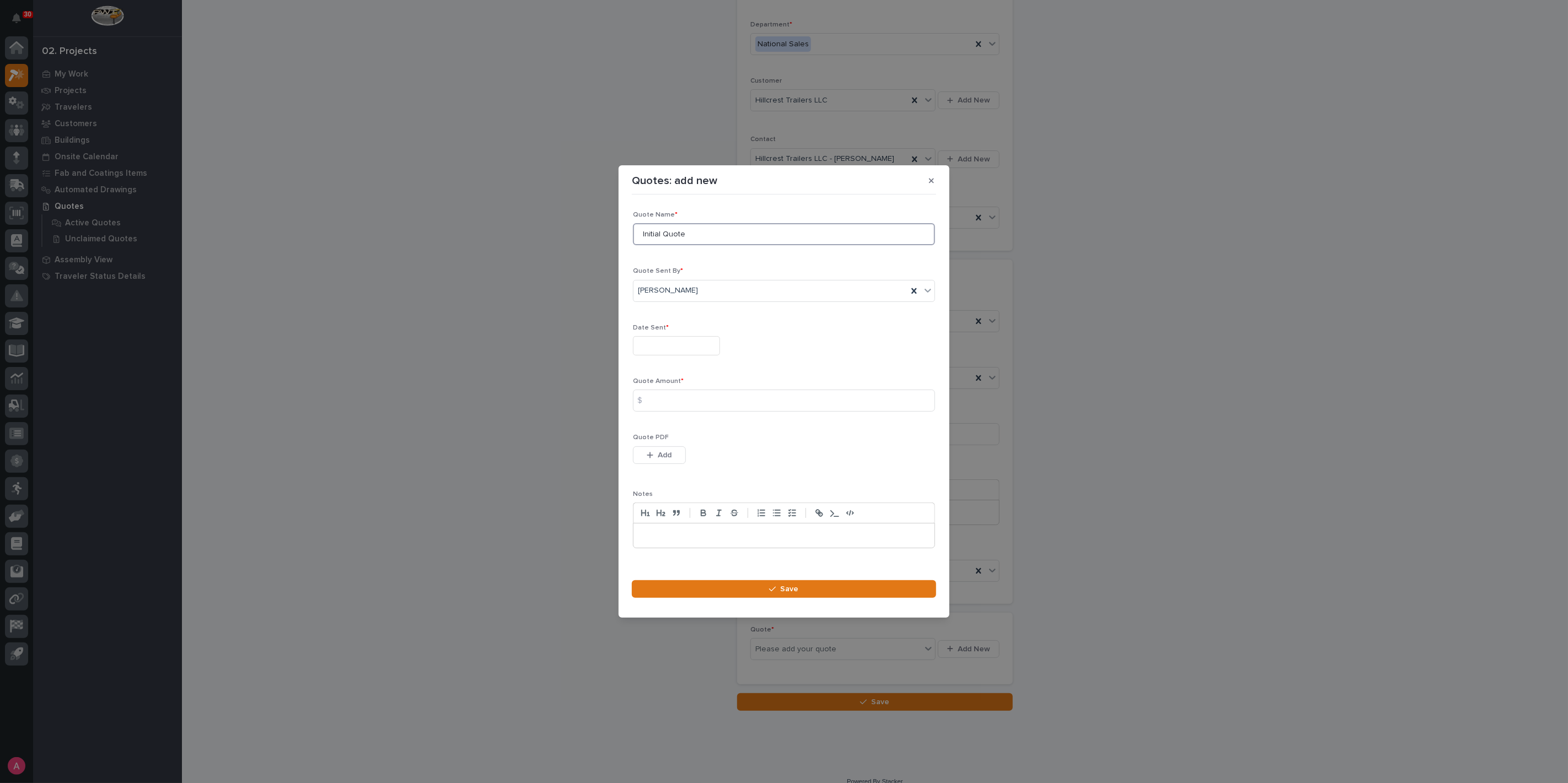
drag, startPoint x: 724, startPoint y: 229, endPoint x: 634, endPoint y: 230, distance: 90.0
click at [634, 230] on input "Initial Quote" at bounding box center [784, 234] width 302 height 22
type input "R1"
click at [652, 351] on input "text" at bounding box center [677, 345] width 87 height 20
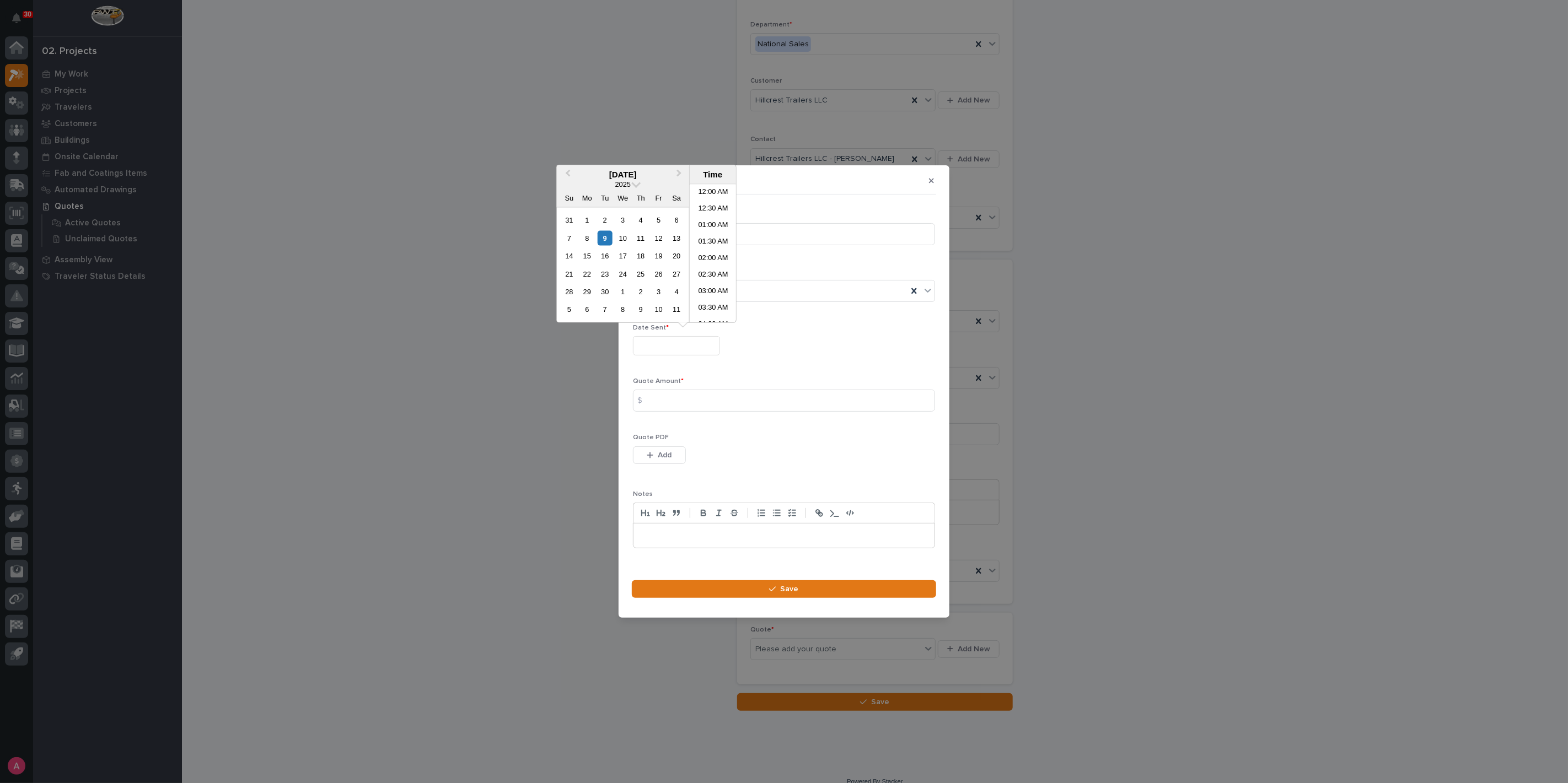
scroll to position [171, 0]
click at [608, 237] on div "9" at bounding box center [605, 237] width 15 height 15
type input "**********"
click at [686, 406] on input at bounding box center [784, 401] width 302 height 22
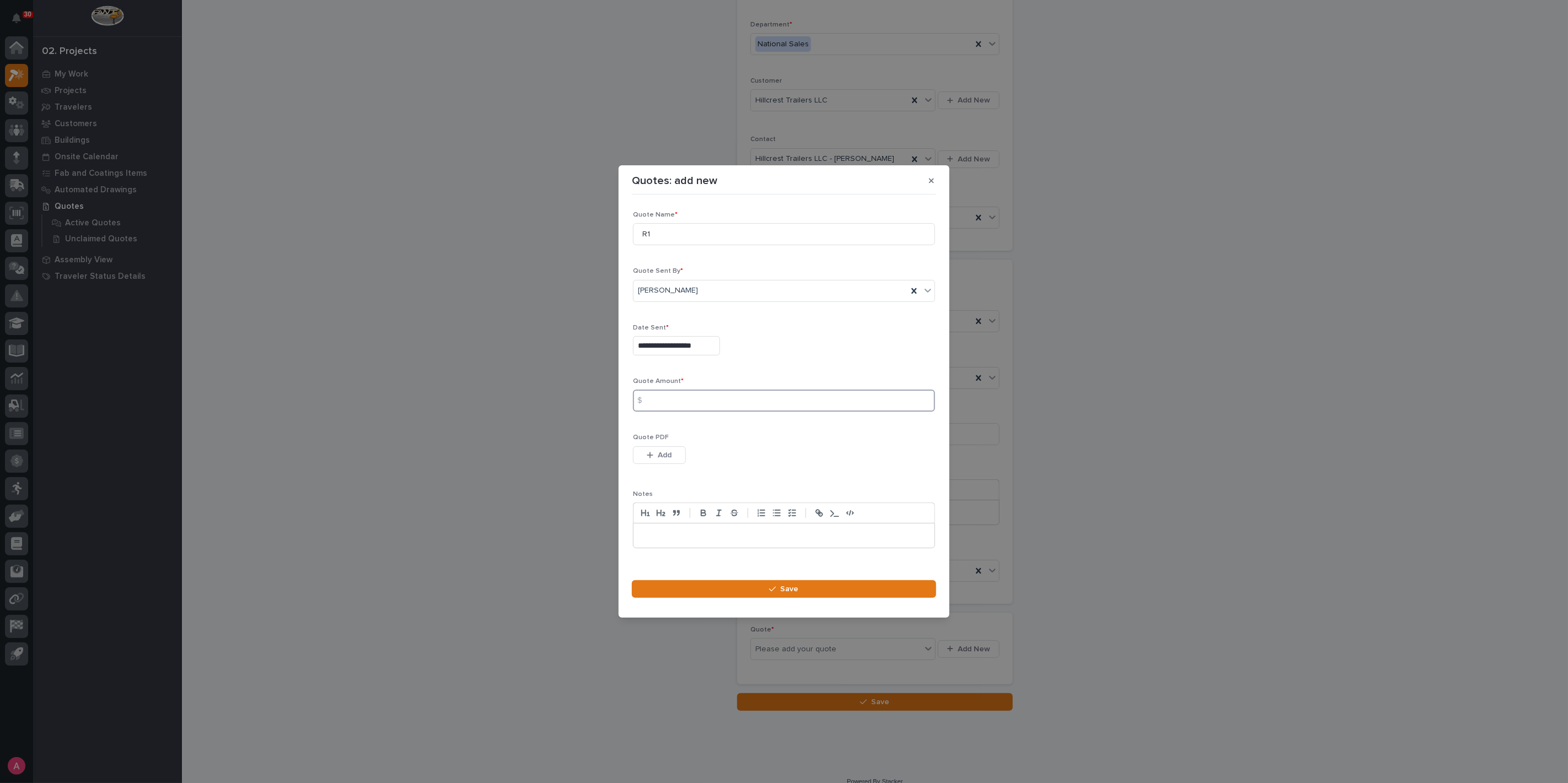
click at [674, 402] on input at bounding box center [784, 401] width 302 height 22
type input "13439"
click at [663, 448] on button "Add" at bounding box center [659, 455] width 53 height 17
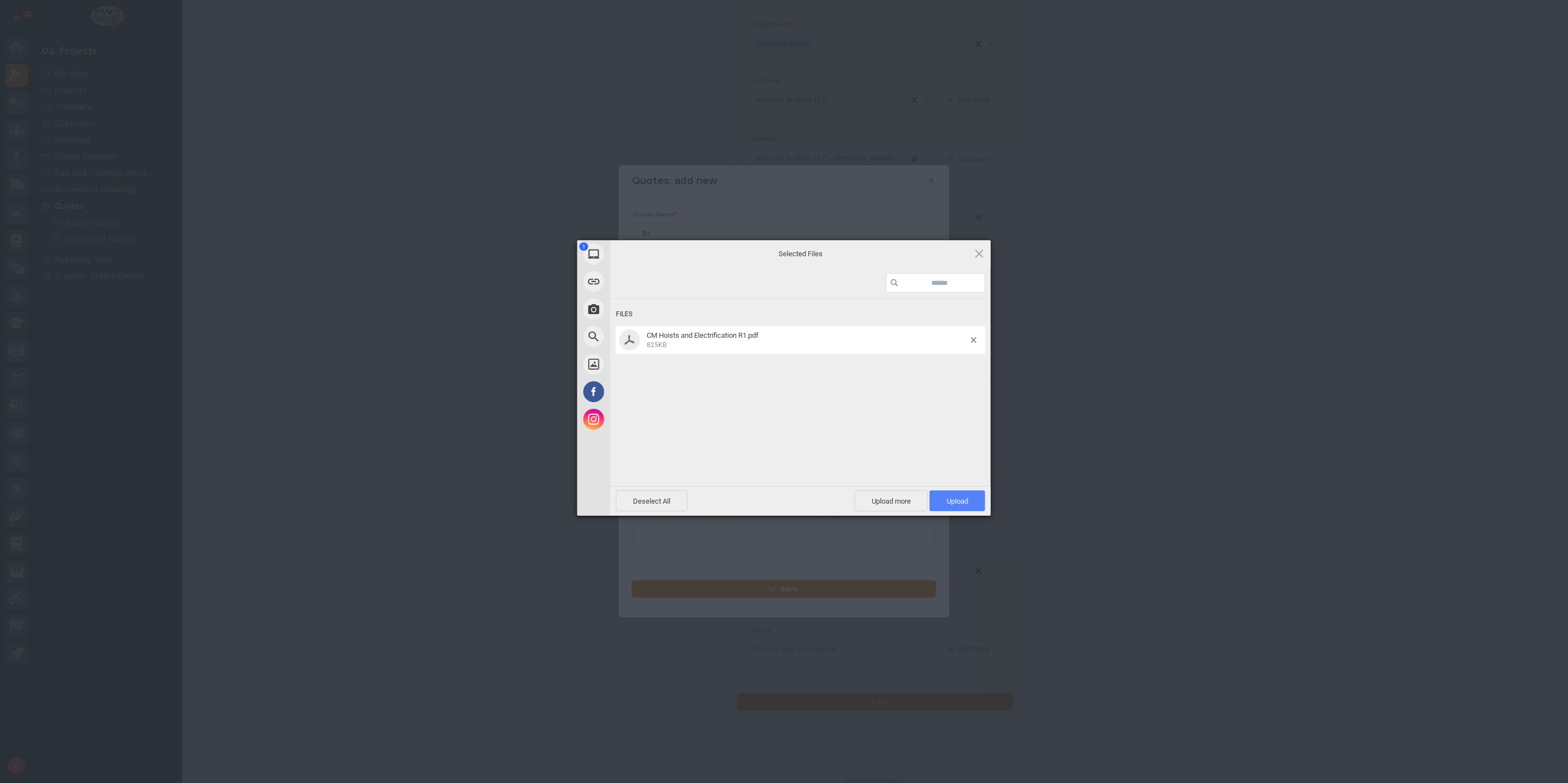
click at [955, 501] on span "Upload 1" at bounding box center [957, 501] width 22 height 8
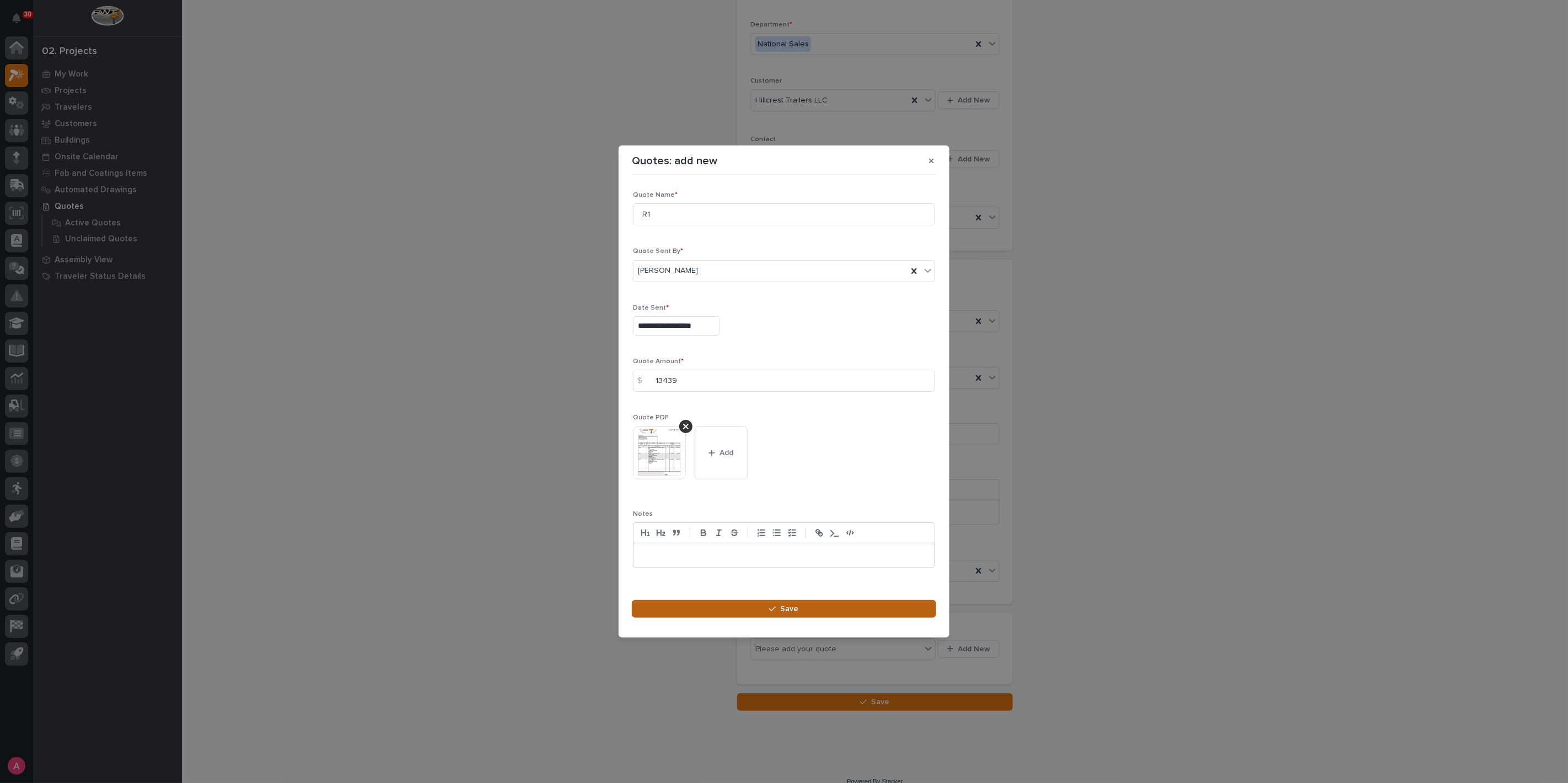
click at [773, 611] on icon "button" at bounding box center [772, 609] width 7 height 8
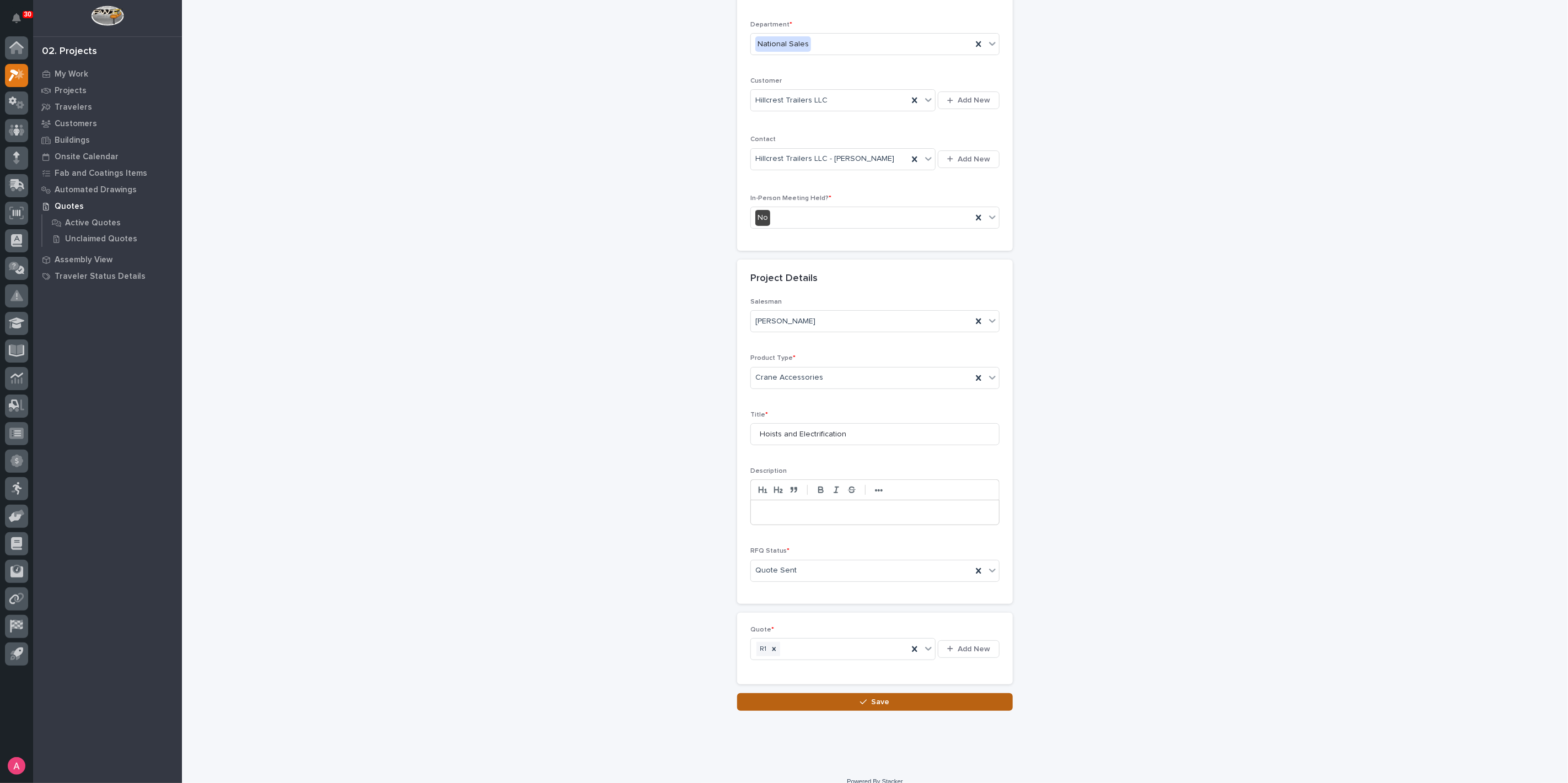
click at [878, 697] on span "Save" at bounding box center [881, 702] width 18 height 10
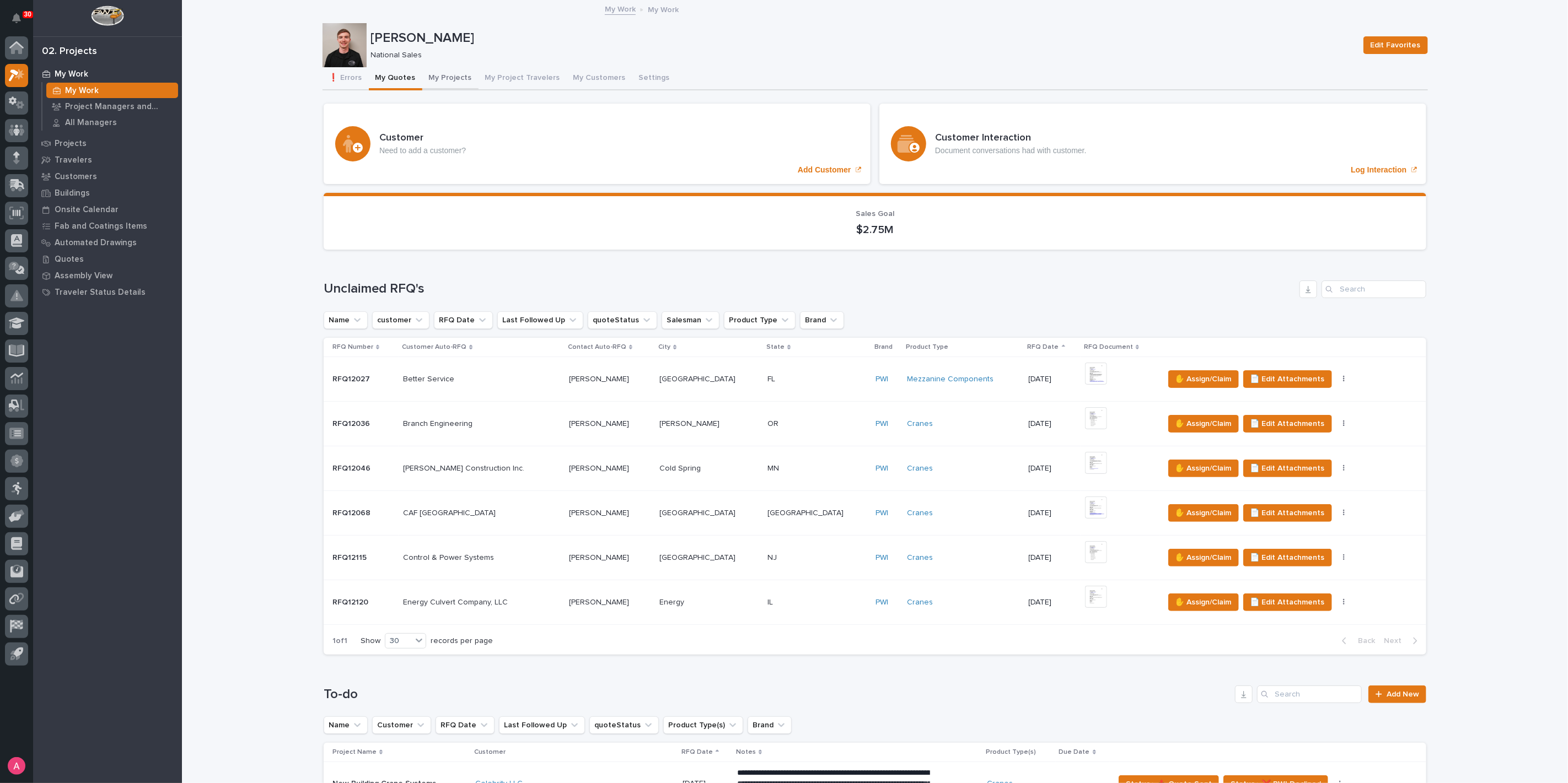
click at [433, 83] on button "My Projects" at bounding box center [450, 79] width 56 height 23
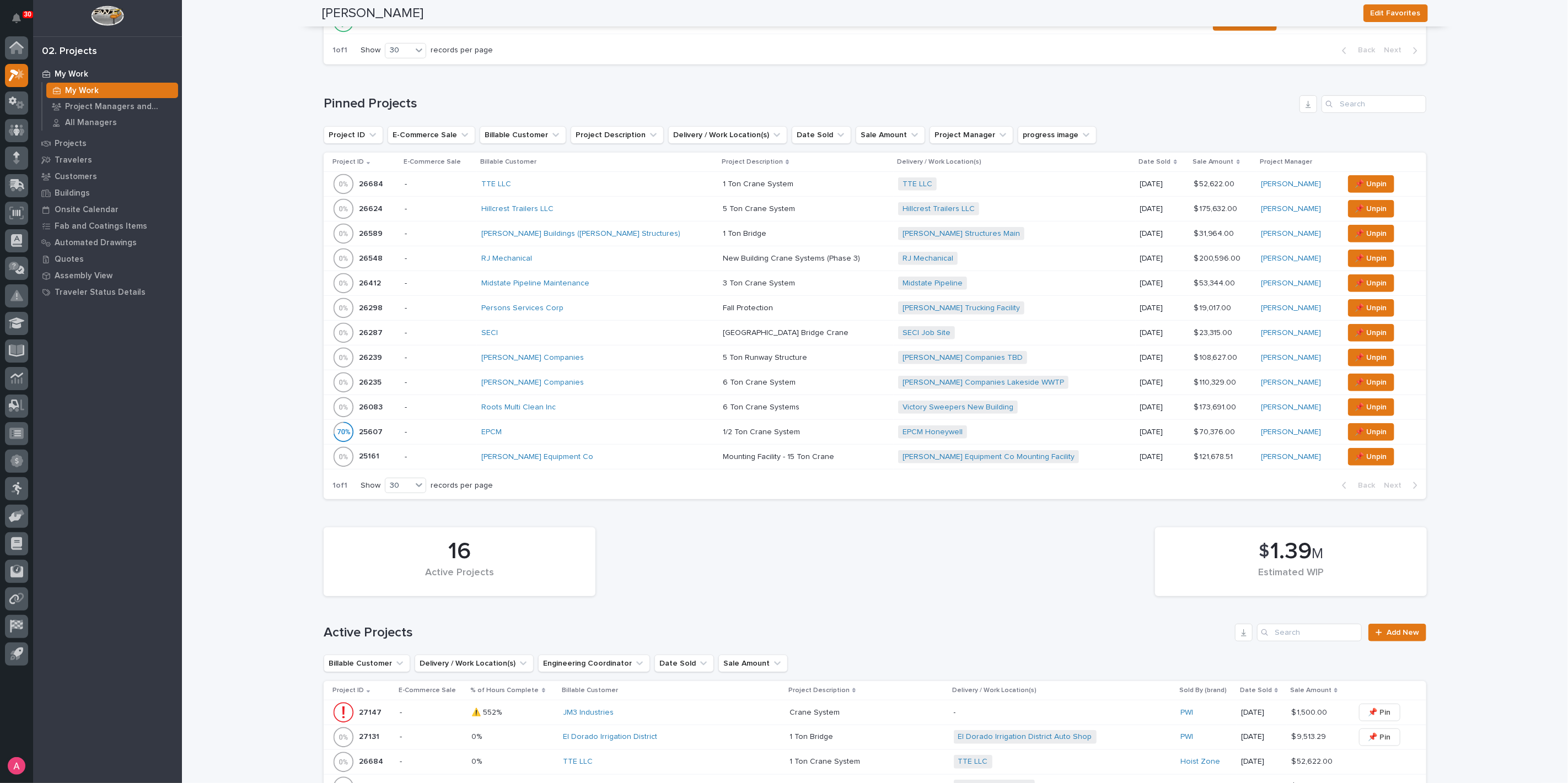
scroll to position [673, 0]
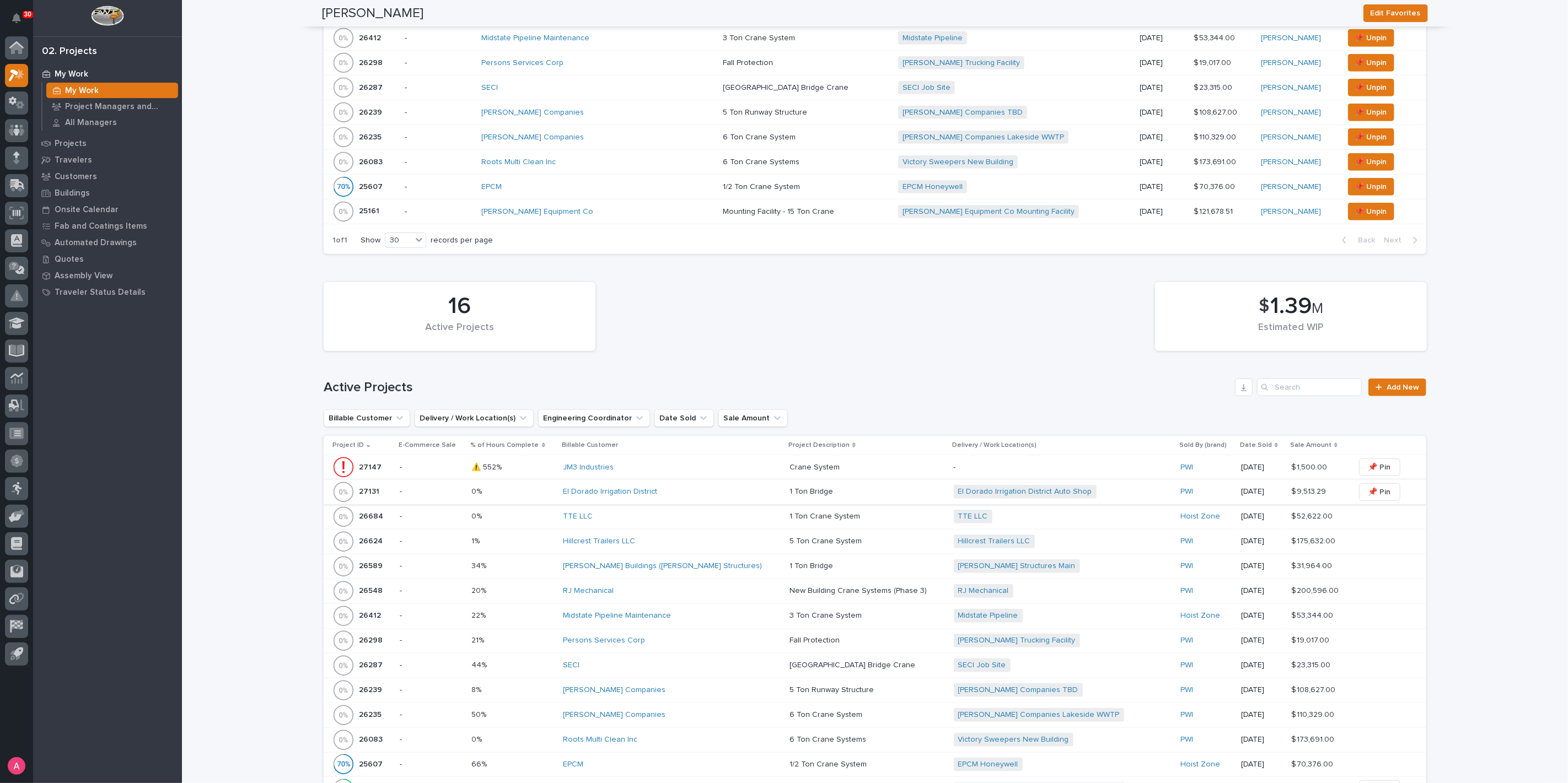
click at [1368, 491] on span "📌 Pin" at bounding box center [1379, 492] width 23 height 13
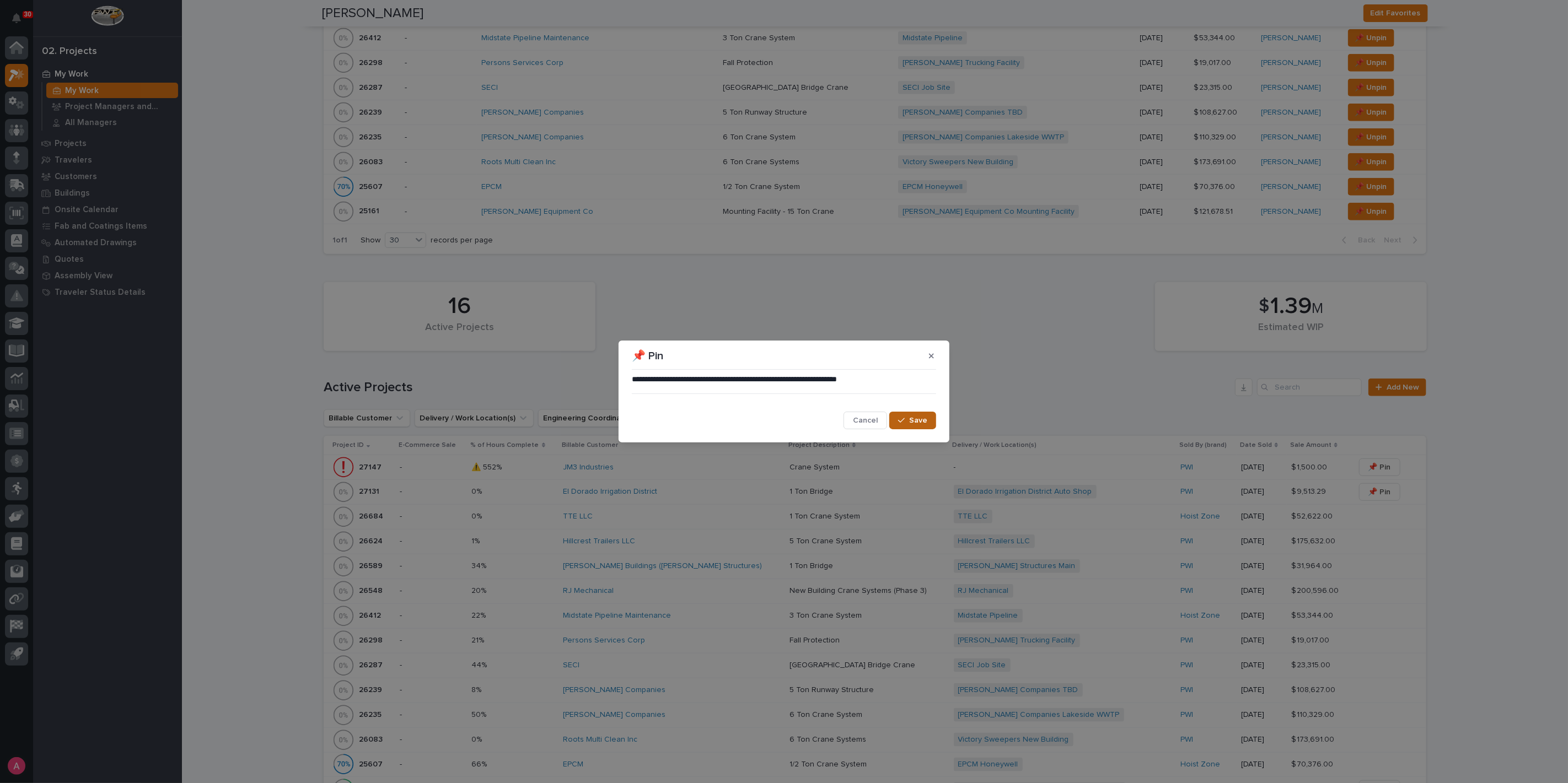
click at [923, 422] on span "Save" at bounding box center [918, 421] width 18 height 10
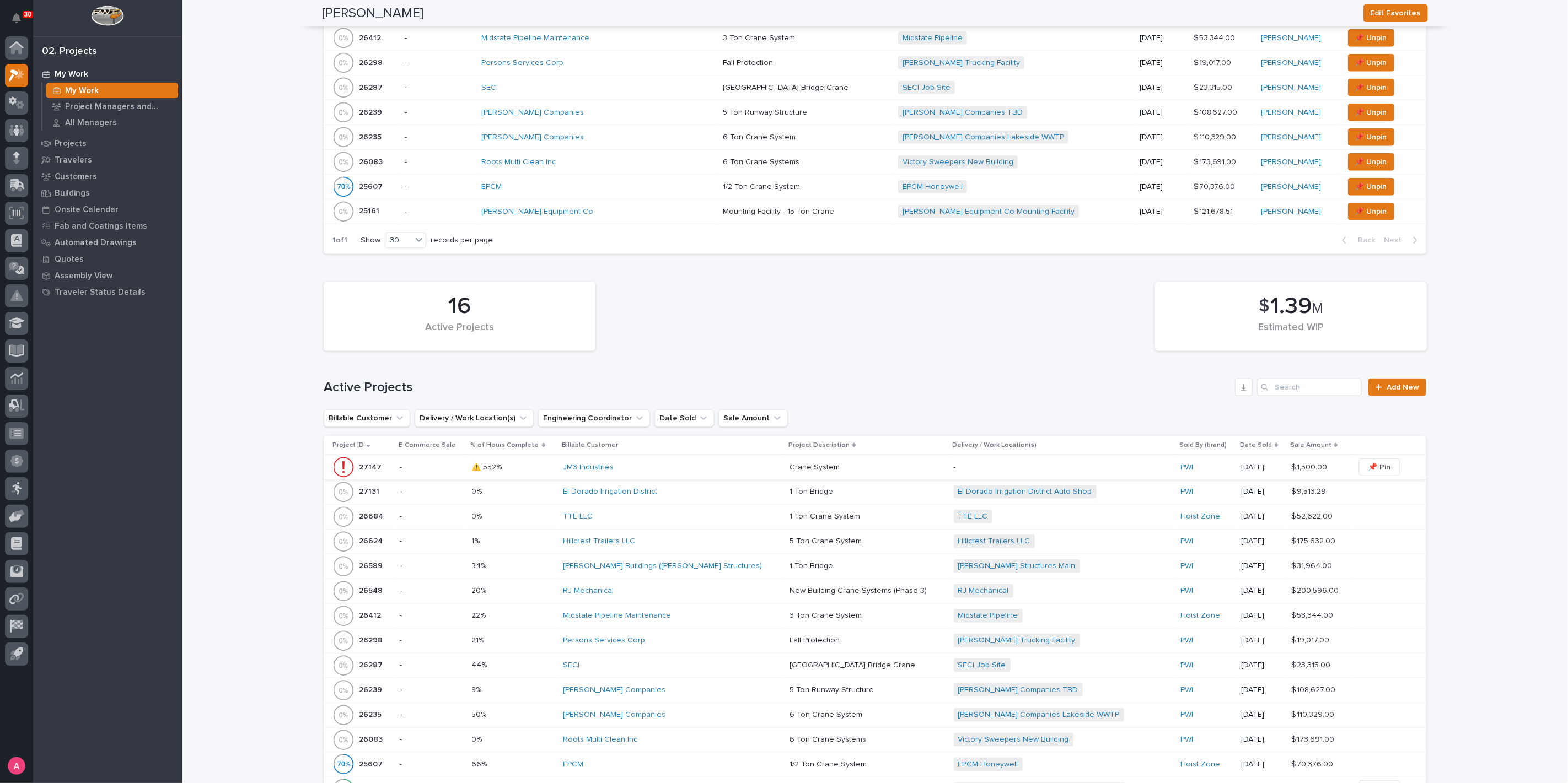
click at [1368, 464] on span "📌 Pin" at bounding box center [1379, 467] width 23 height 13
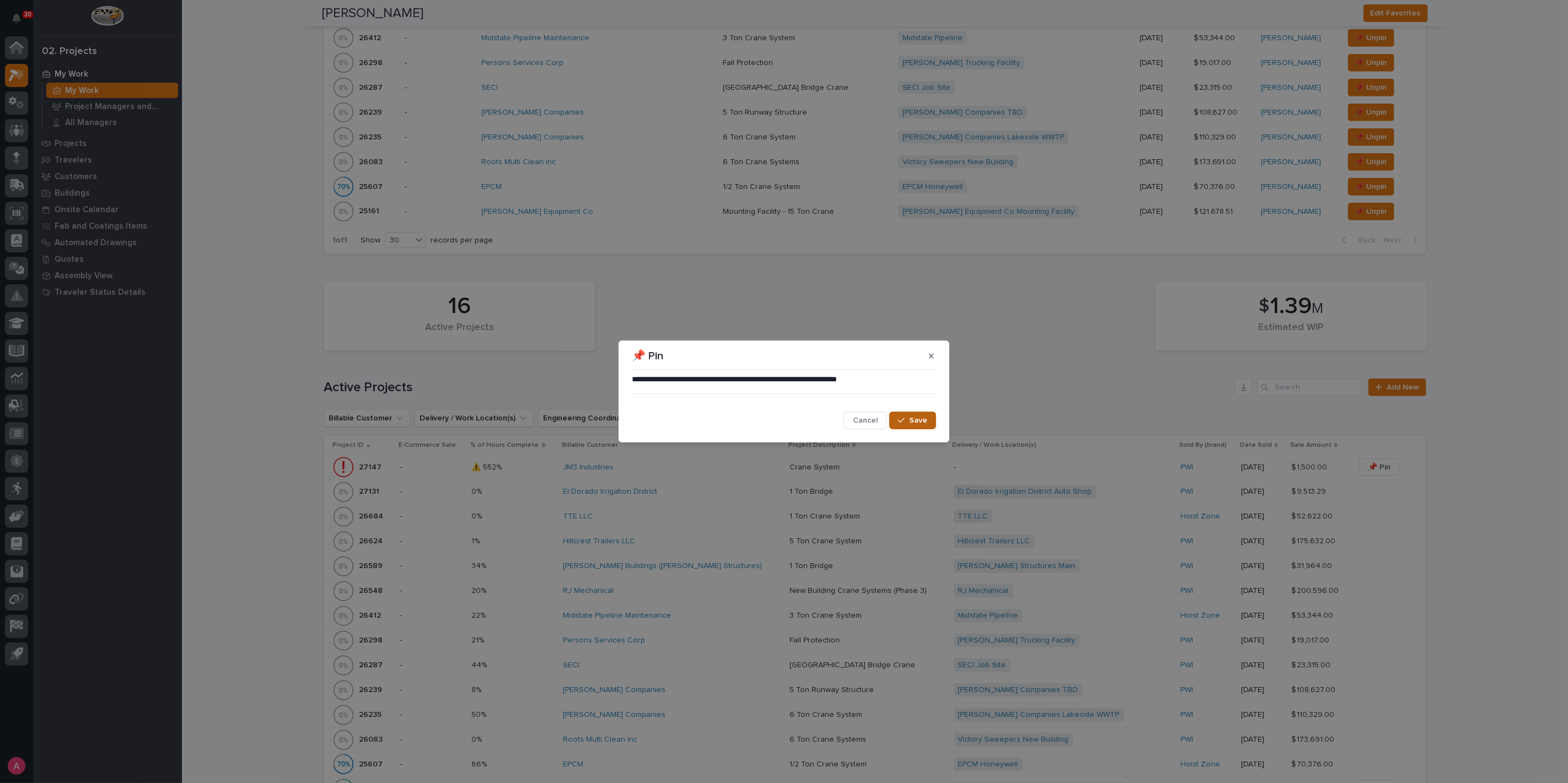
click at [910, 420] on span "Save" at bounding box center [918, 421] width 18 height 10
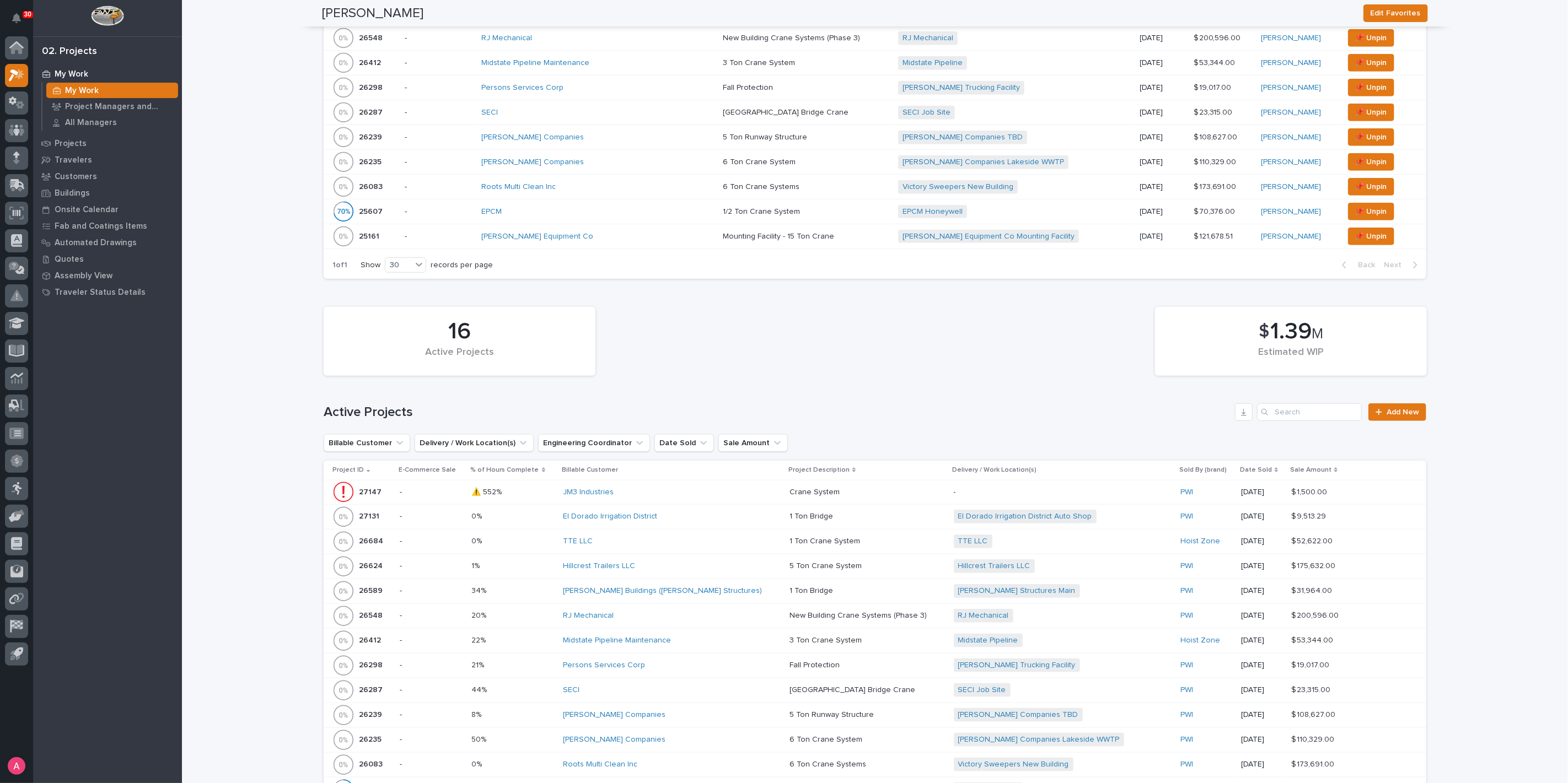
scroll to position [515, 0]
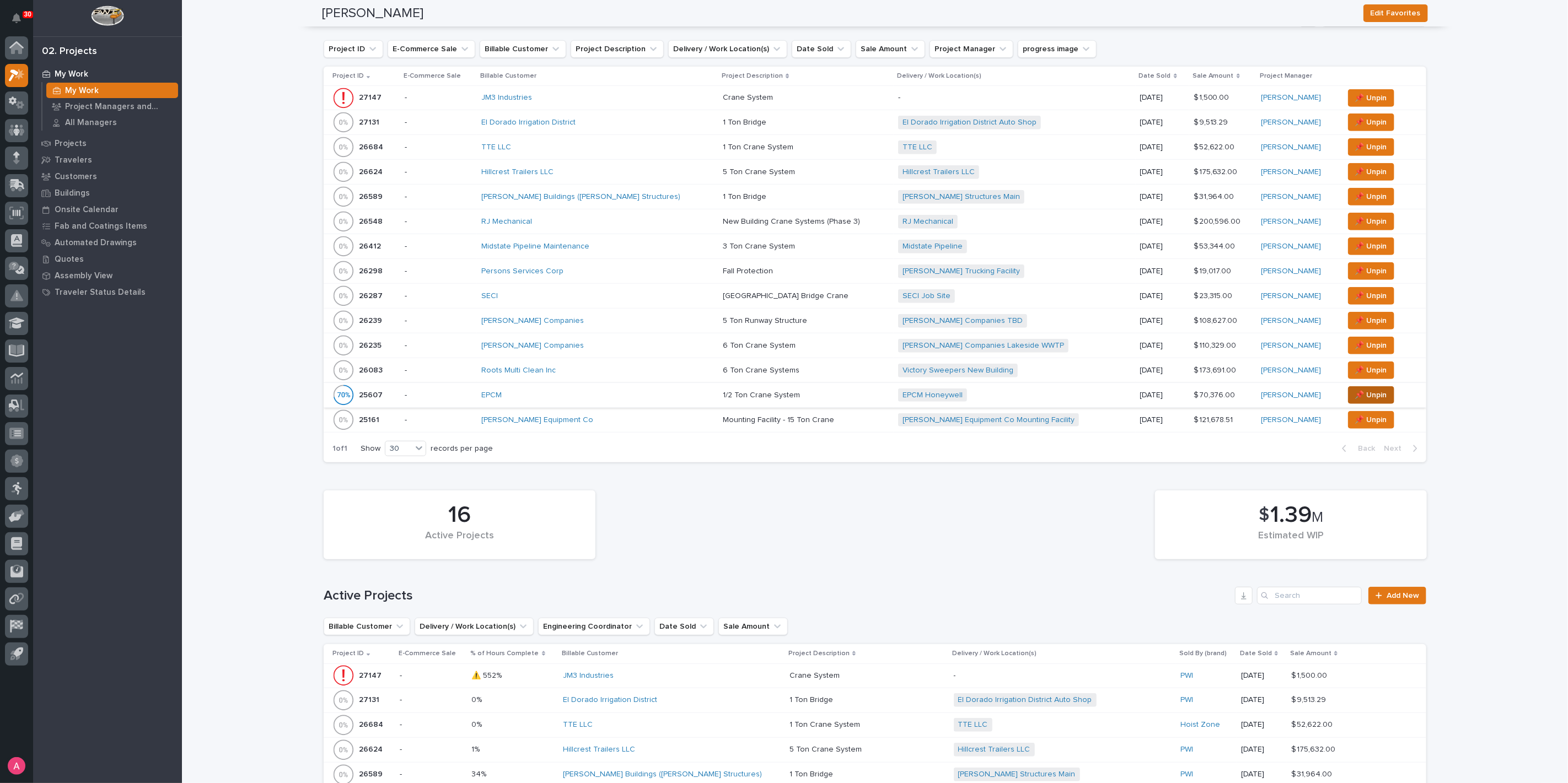
click at [1360, 402] on span "📌 Unpin" at bounding box center [1371, 395] width 32 height 13
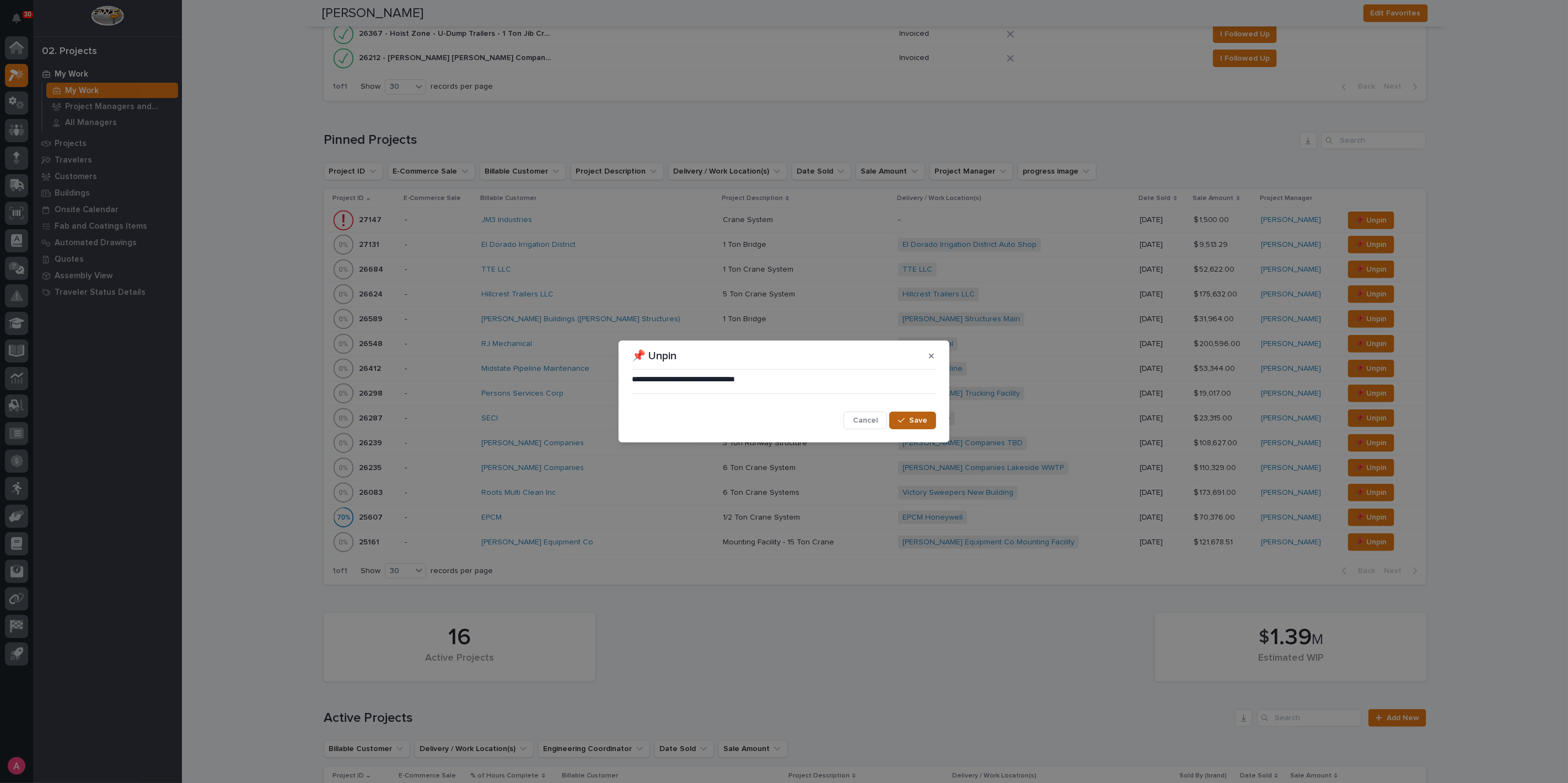
click at [907, 418] on div "button" at bounding box center [903, 420] width 11 height 8
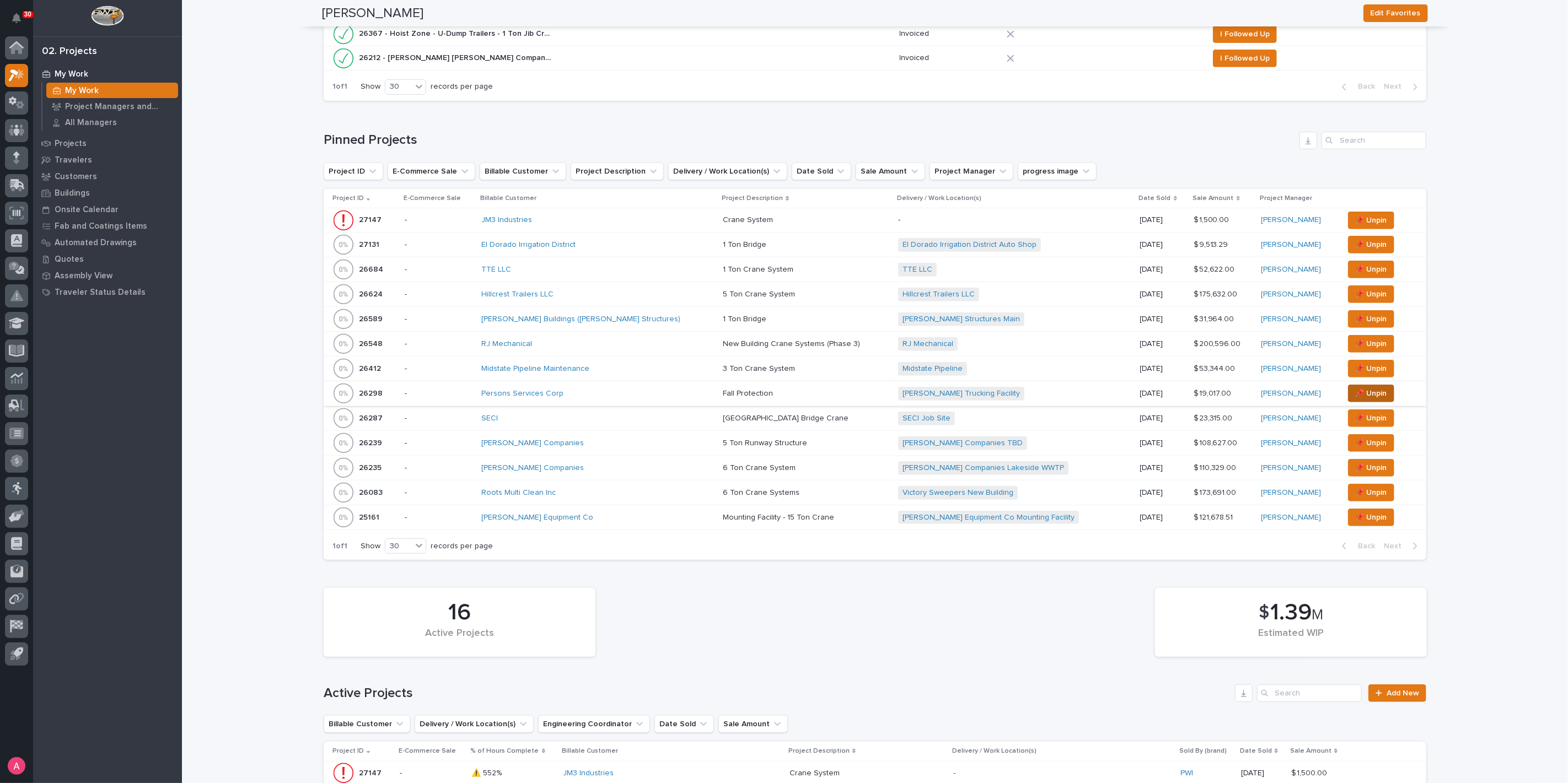
click at [1365, 390] on span "📌 Unpin" at bounding box center [1371, 393] width 32 height 13
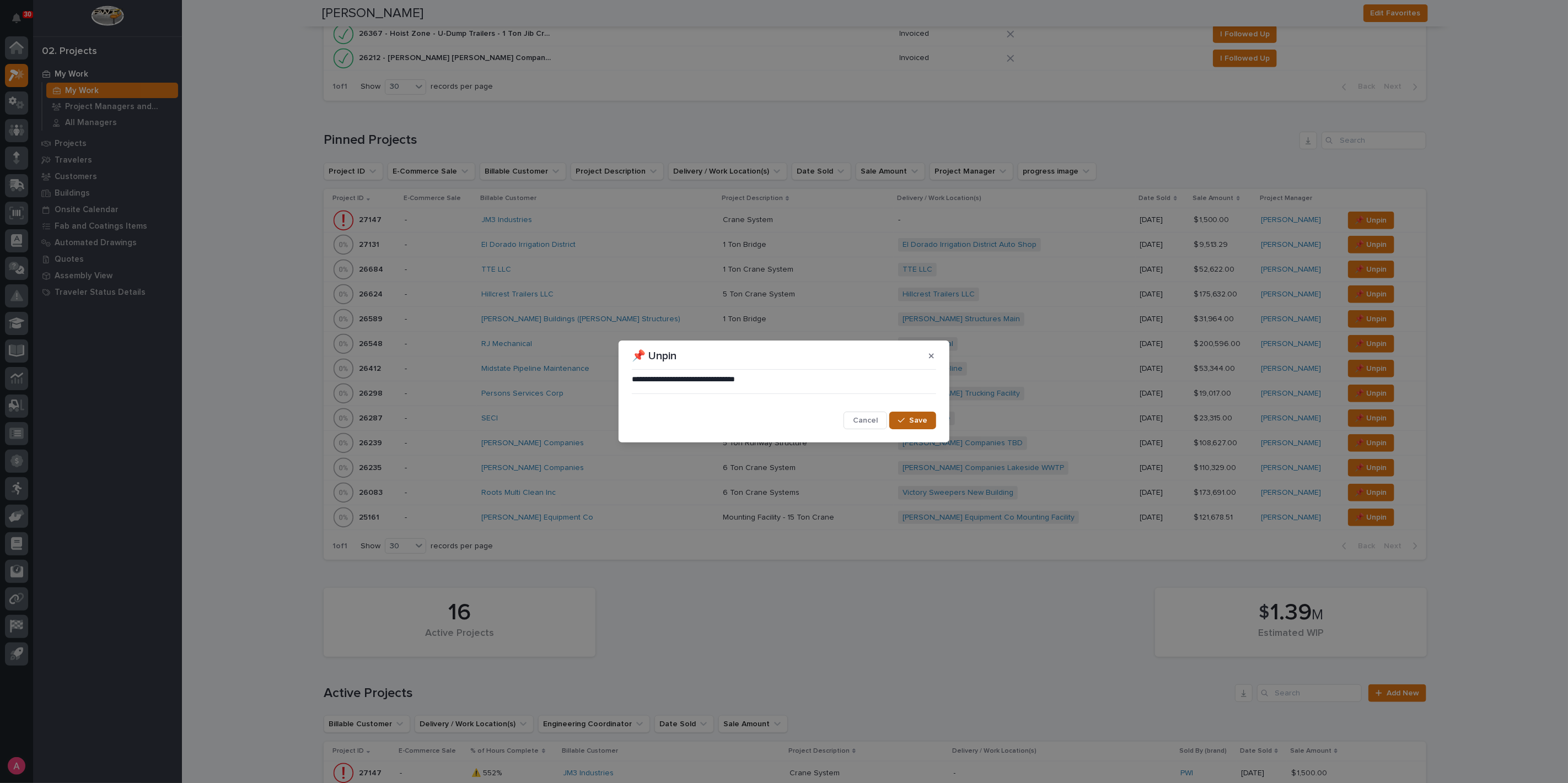
click at [911, 421] on span "Save" at bounding box center [918, 421] width 18 height 10
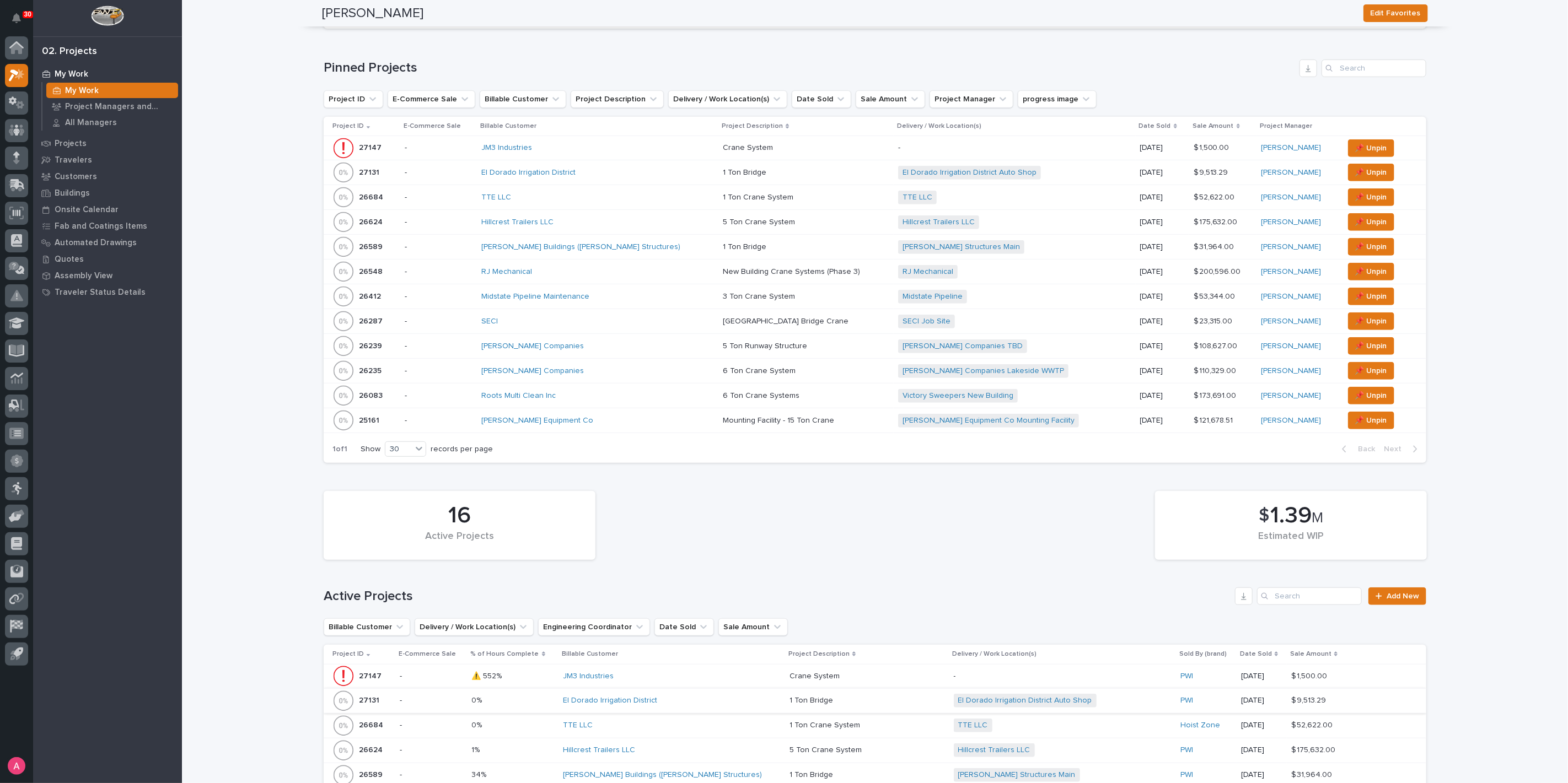
scroll to position [453, 0]
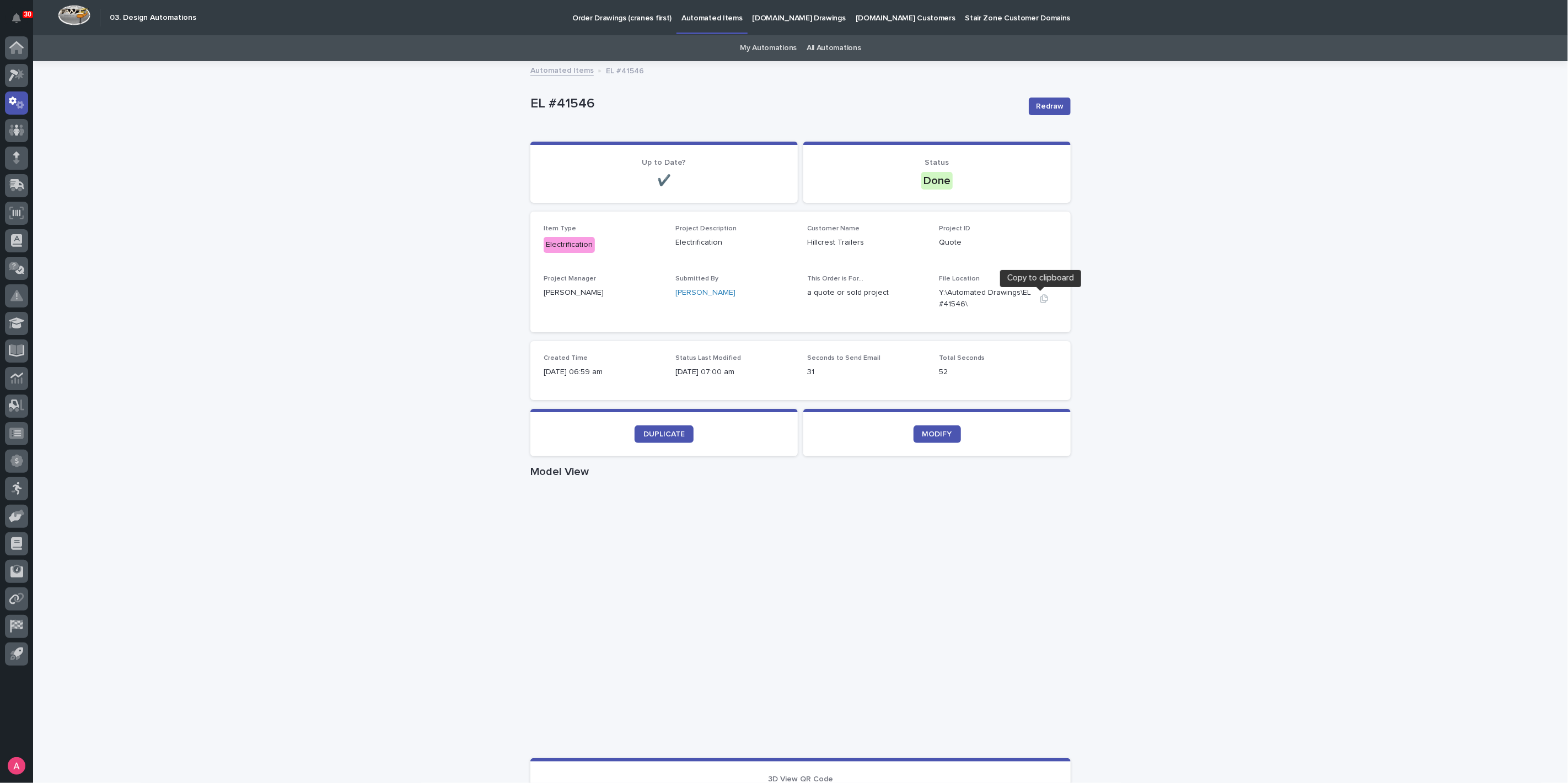
click at [1040, 299] on icon "button" at bounding box center [1044, 298] width 8 height 8
click at [655, 434] on span "DUPLICATE" at bounding box center [663, 434] width 41 height 8
click at [1041, 298] on icon "button" at bounding box center [1044, 299] width 9 height 9
